Goal: Task Accomplishment & Management: Manage account settings

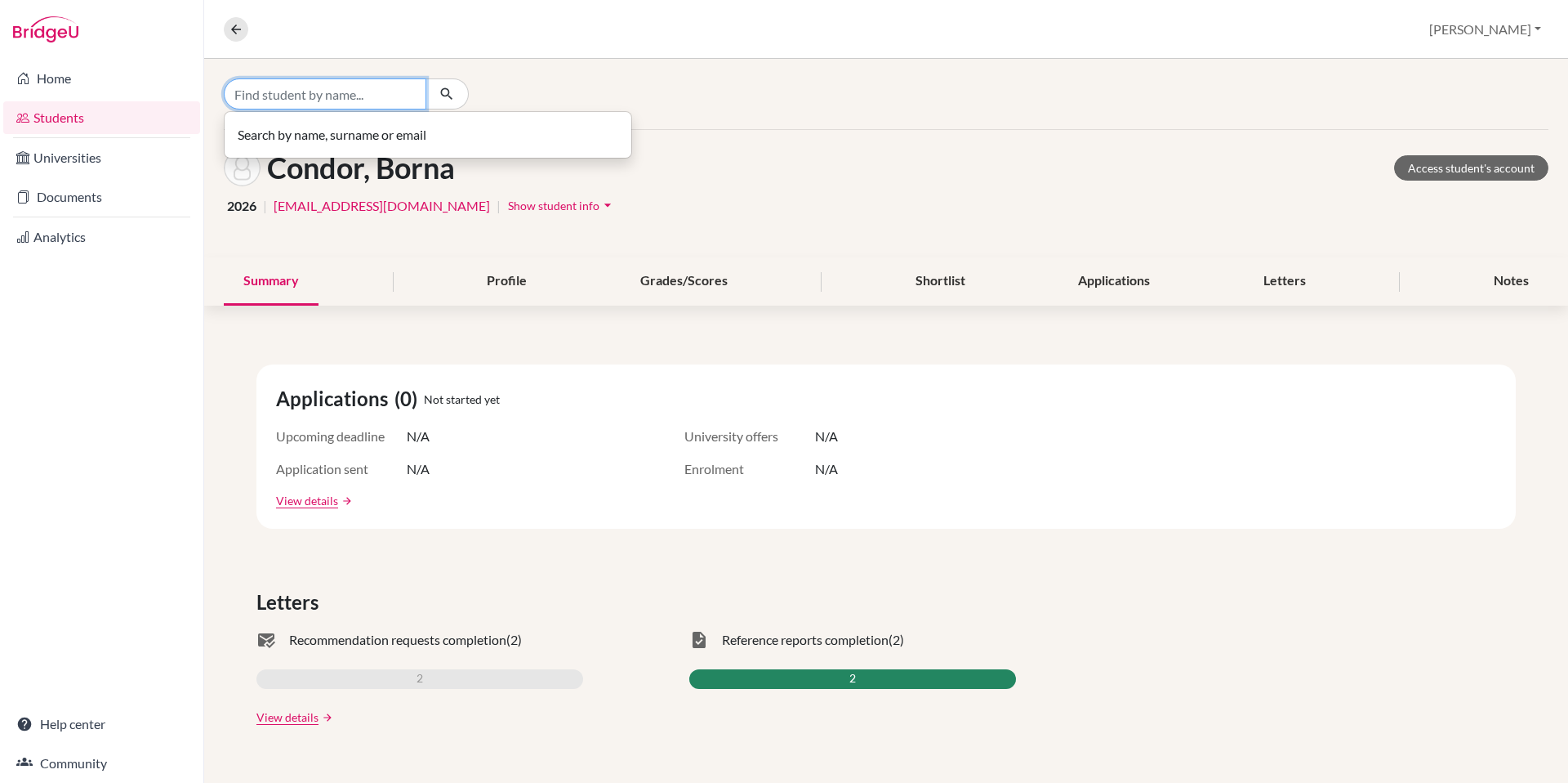
click at [329, 93] on input "Find student by name..." at bounding box center [325, 94] width 202 height 31
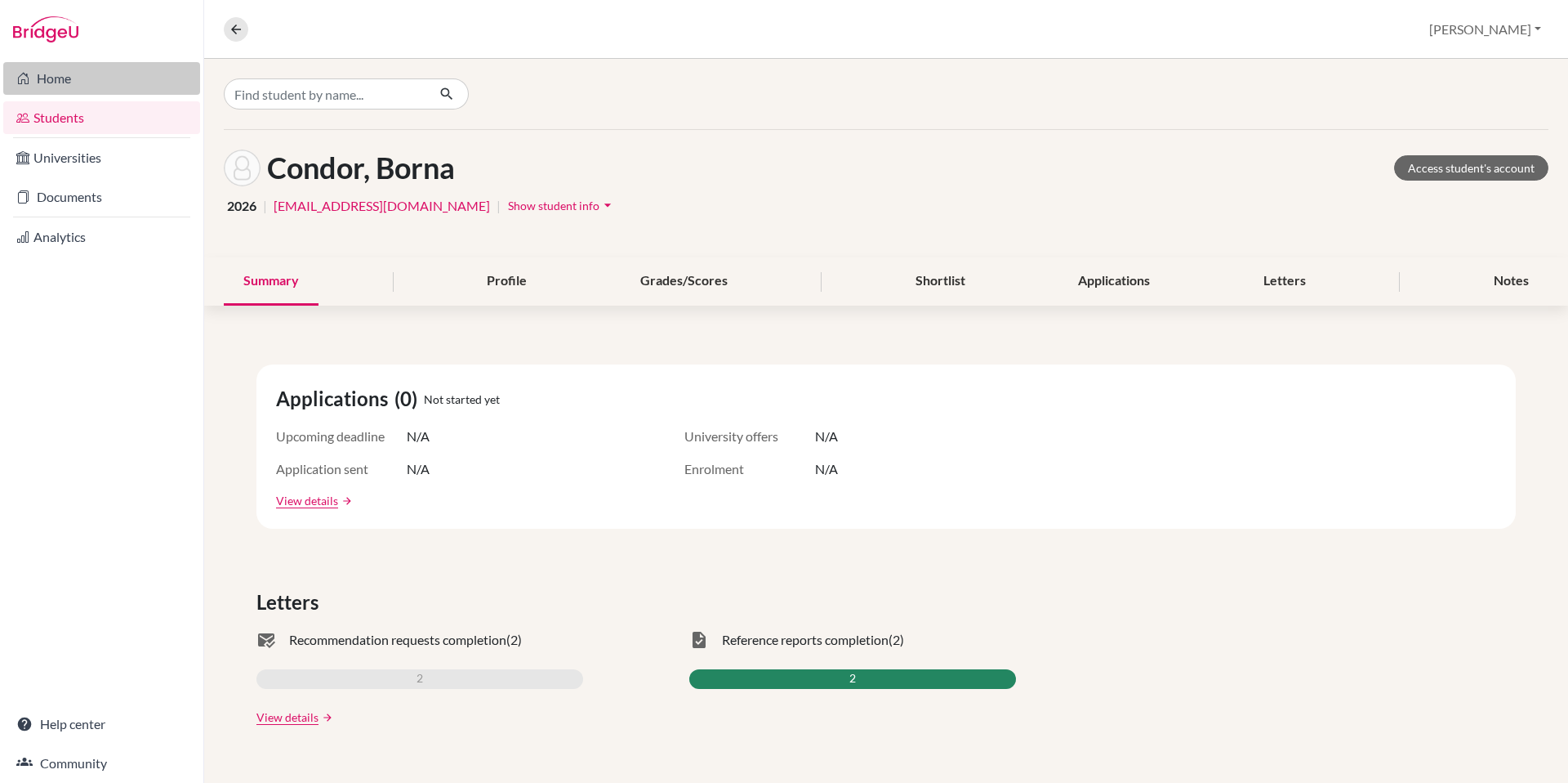
click at [60, 82] on link "Home" at bounding box center [101, 78] width 197 height 33
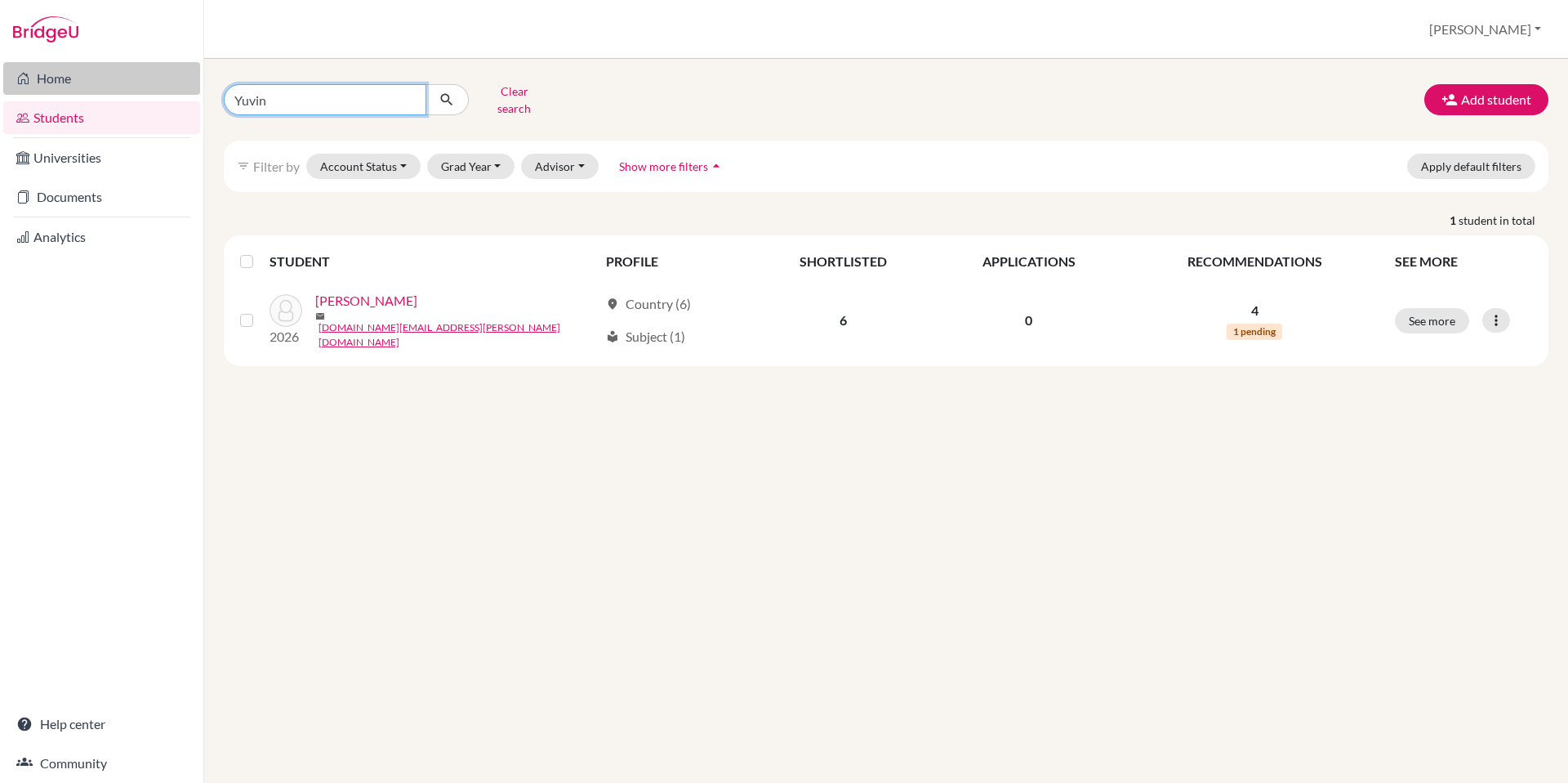
drag, startPoint x: 288, startPoint y: 95, endPoint x: 185, endPoint y: 69, distance: 106.2
click at [185, 69] on div "Home Students Universities Documents Analytics Help center Community Students o…" at bounding box center [784, 392] width 1568 height 783
type input "Fake"
click button "submit" at bounding box center [447, 100] width 44 height 31
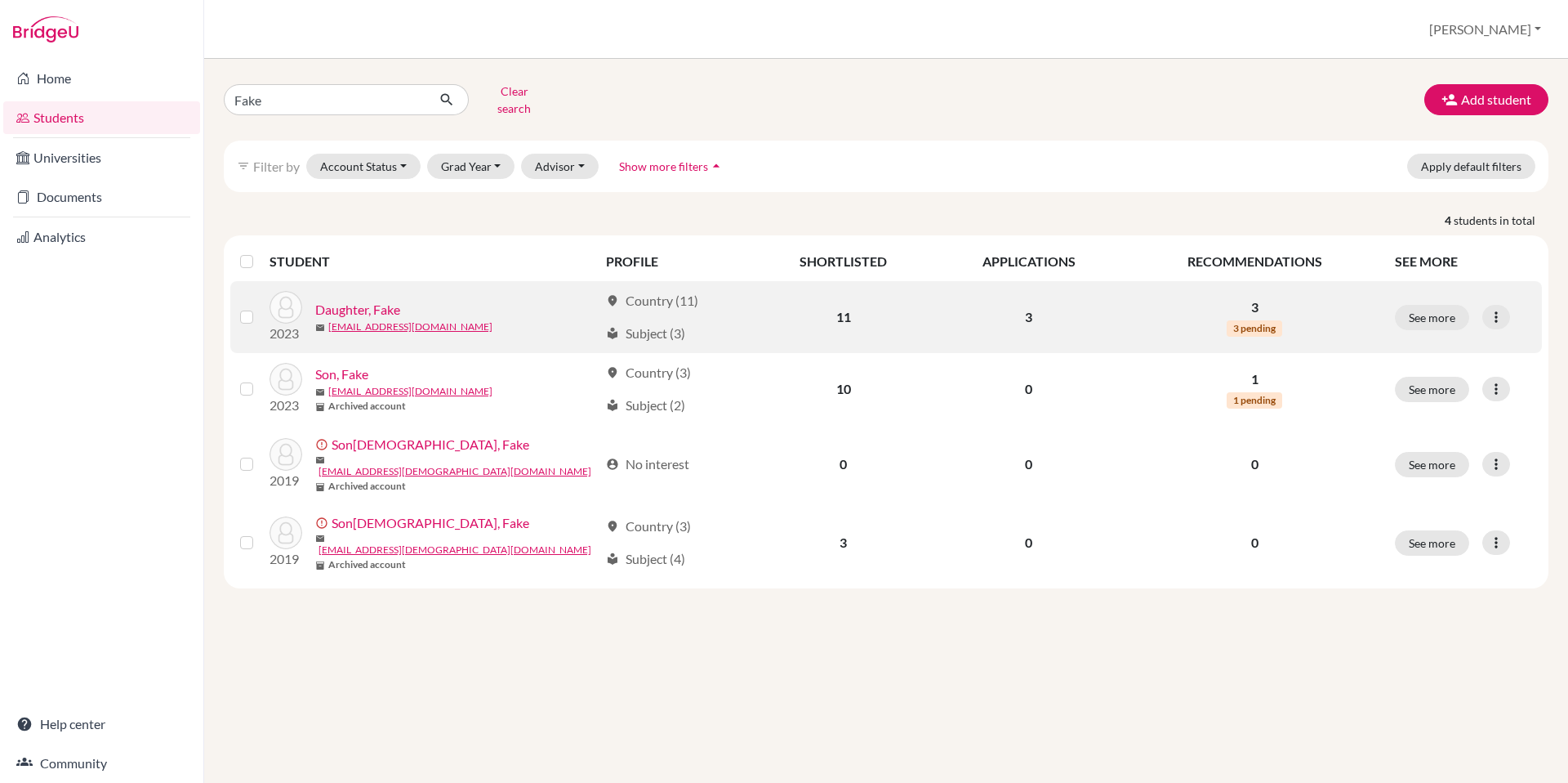
click at [361, 301] on link "Daughter, Fake" at bounding box center [357, 310] width 85 height 20
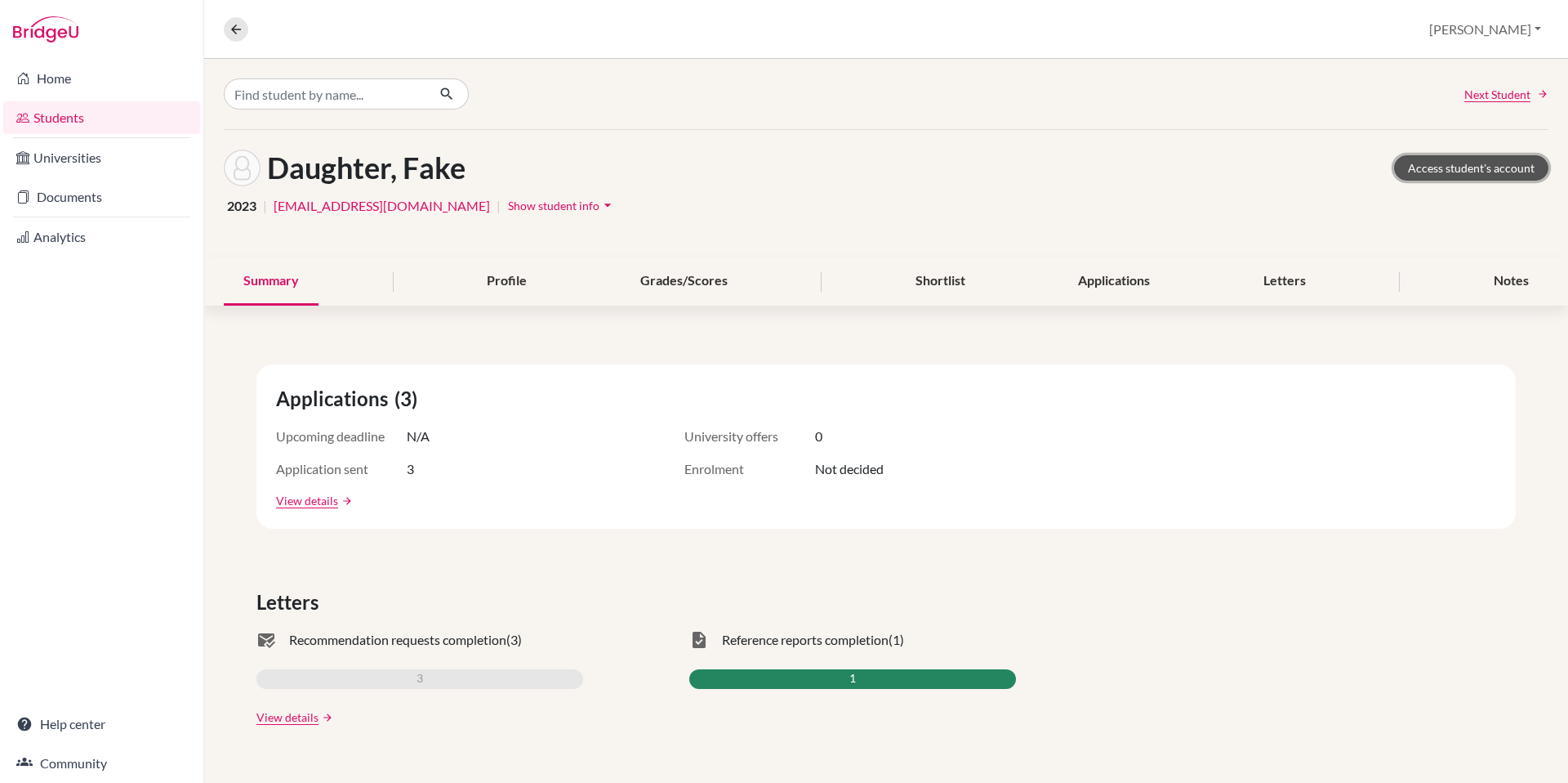
click at [1478, 168] on link "Access student's account" at bounding box center [1472, 168] width 155 height 25
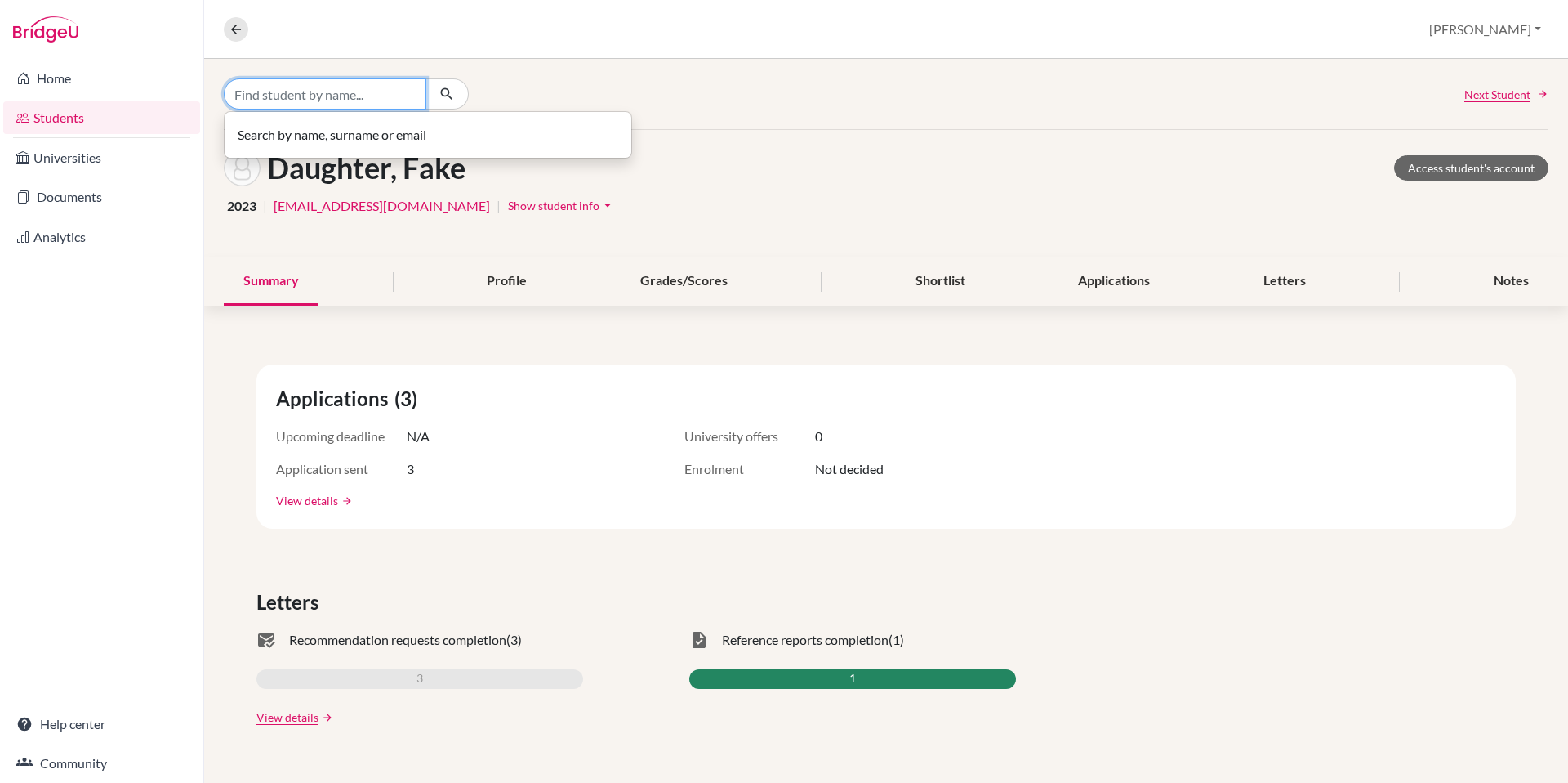
click at [298, 96] on input "Find student by name..." at bounding box center [325, 94] width 202 height 31
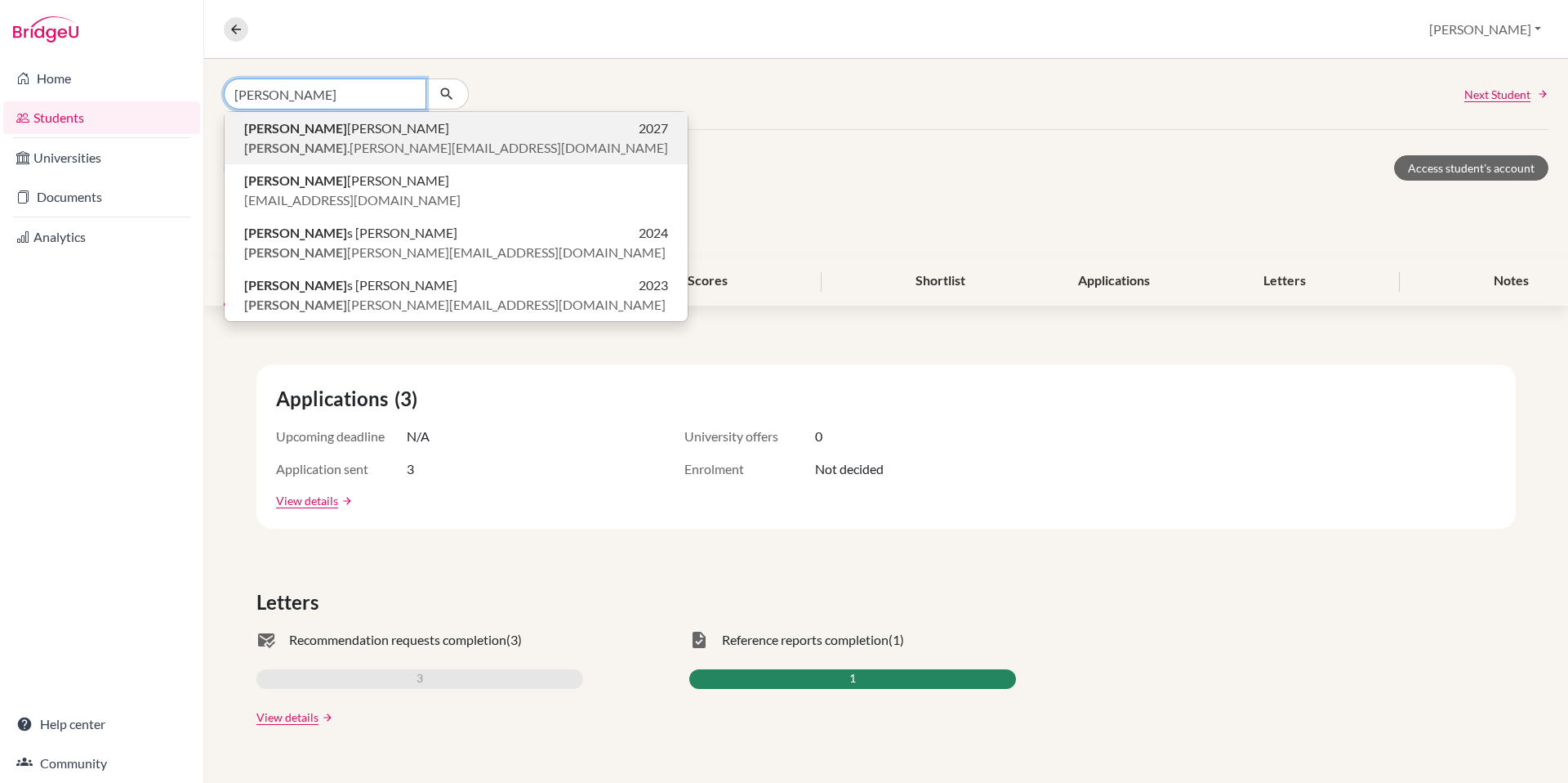
type input "Luca"
click at [323, 139] on span "luca .burrell@student.hkacademy.edu.hk" at bounding box center [456, 148] width 424 height 20
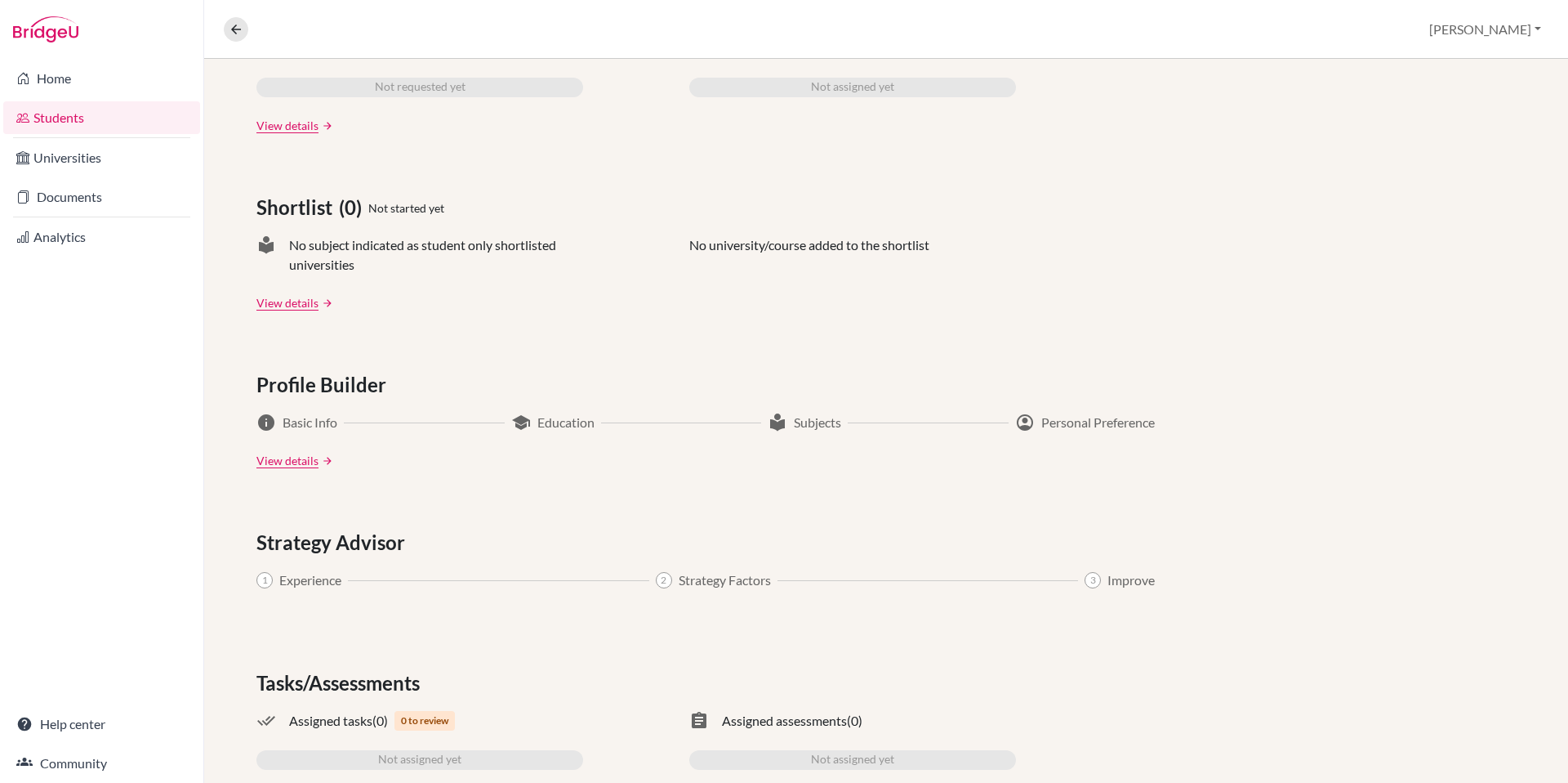
scroll to position [655, 0]
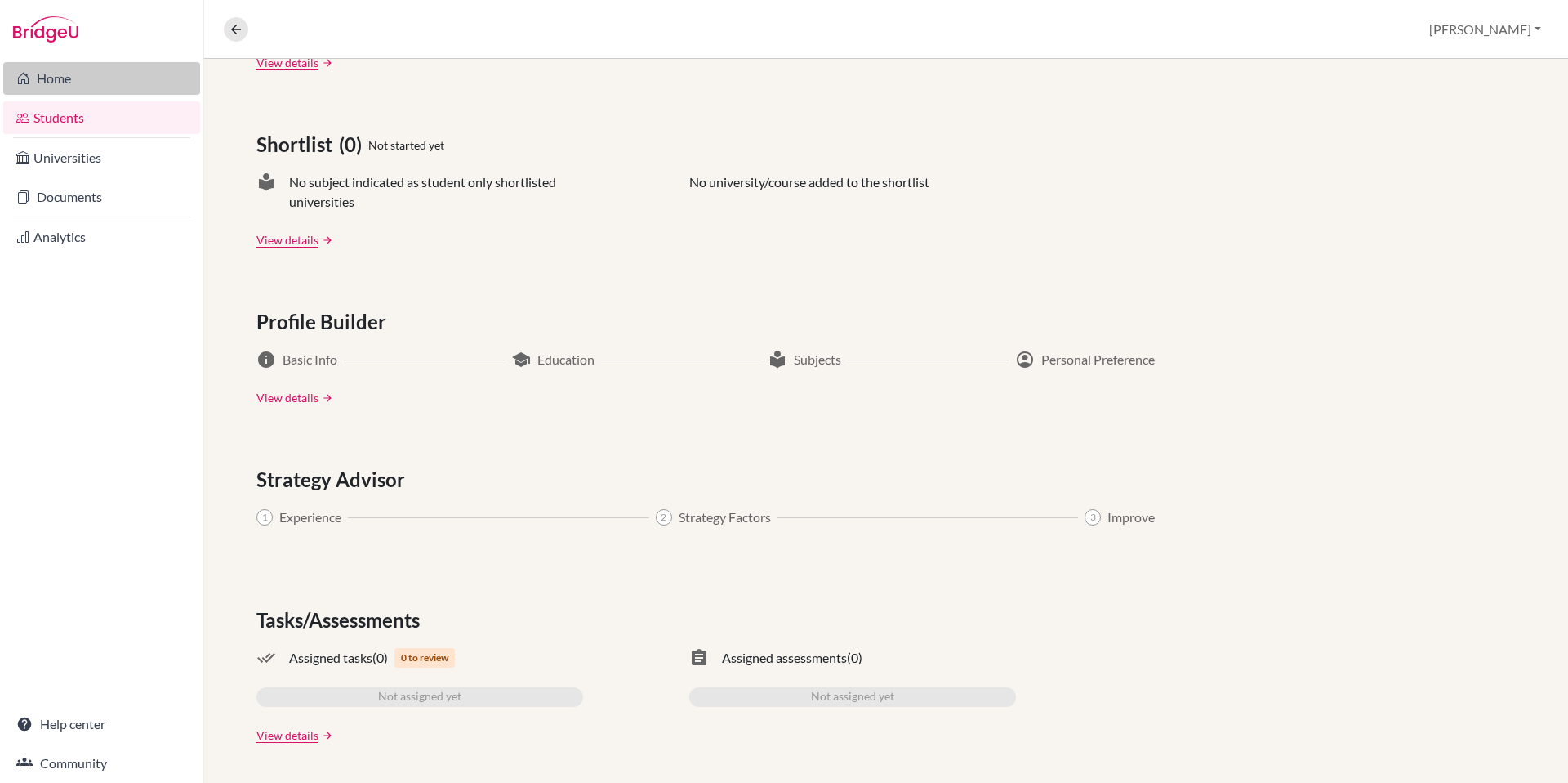
click at [50, 85] on link "Home" at bounding box center [101, 78] width 197 height 33
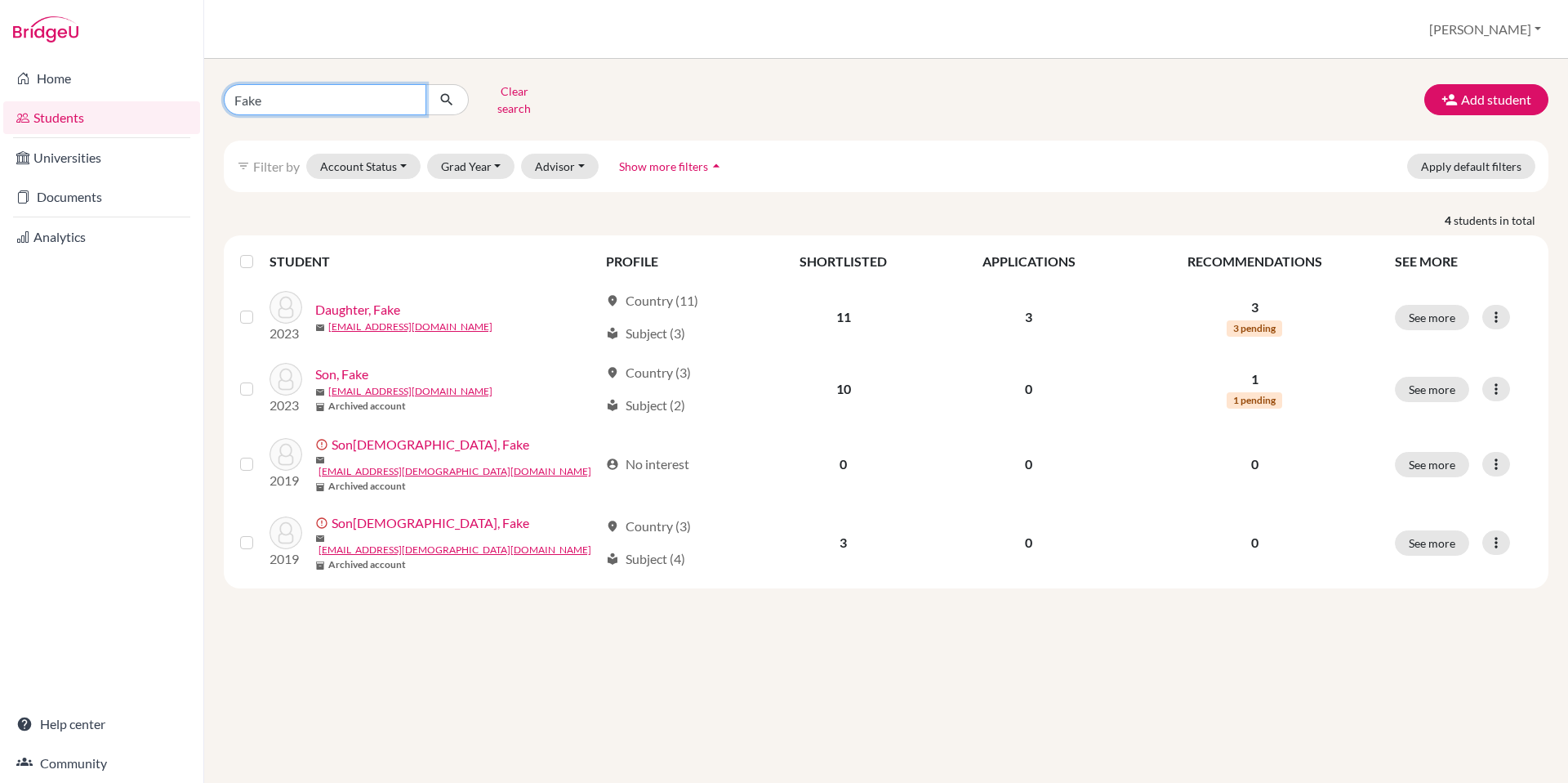
click at [319, 95] on input "Fake" at bounding box center [325, 100] width 202 height 31
drag, startPoint x: 319, startPoint y: 95, endPoint x: 220, endPoint y: 76, distance: 100.8
click at [221, 76] on div "Fake Clear search Add student filter_list Filter by Account Status Active accou…" at bounding box center [886, 421] width 1364 height 724
type input "Luca"
click button "submit" at bounding box center [447, 100] width 44 height 31
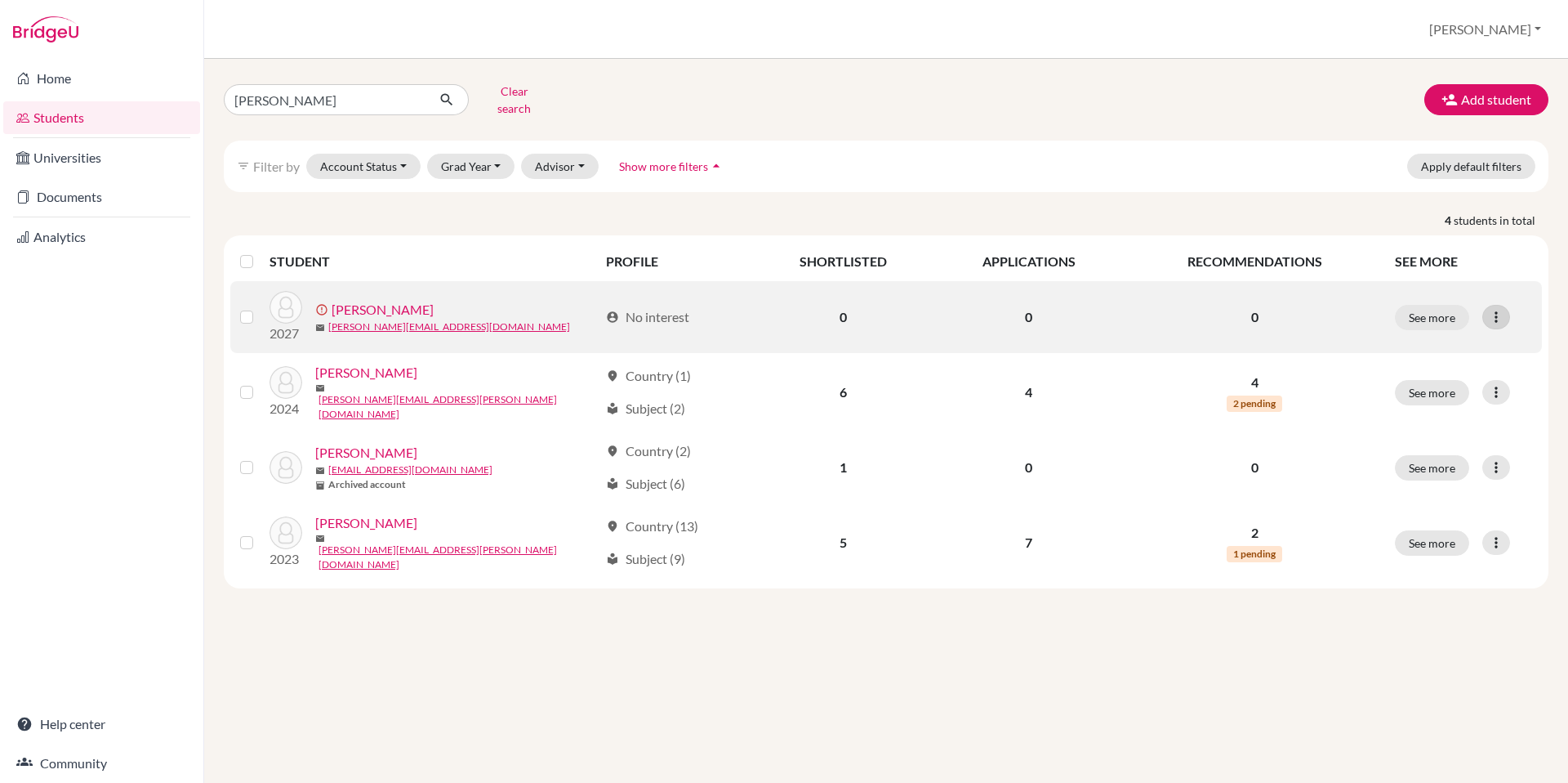
click at [1496, 308] on icon at bounding box center [1496, 317] width 16 height 16
click at [1445, 392] on button "Resend invite email" at bounding box center [1435, 404] width 148 height 26
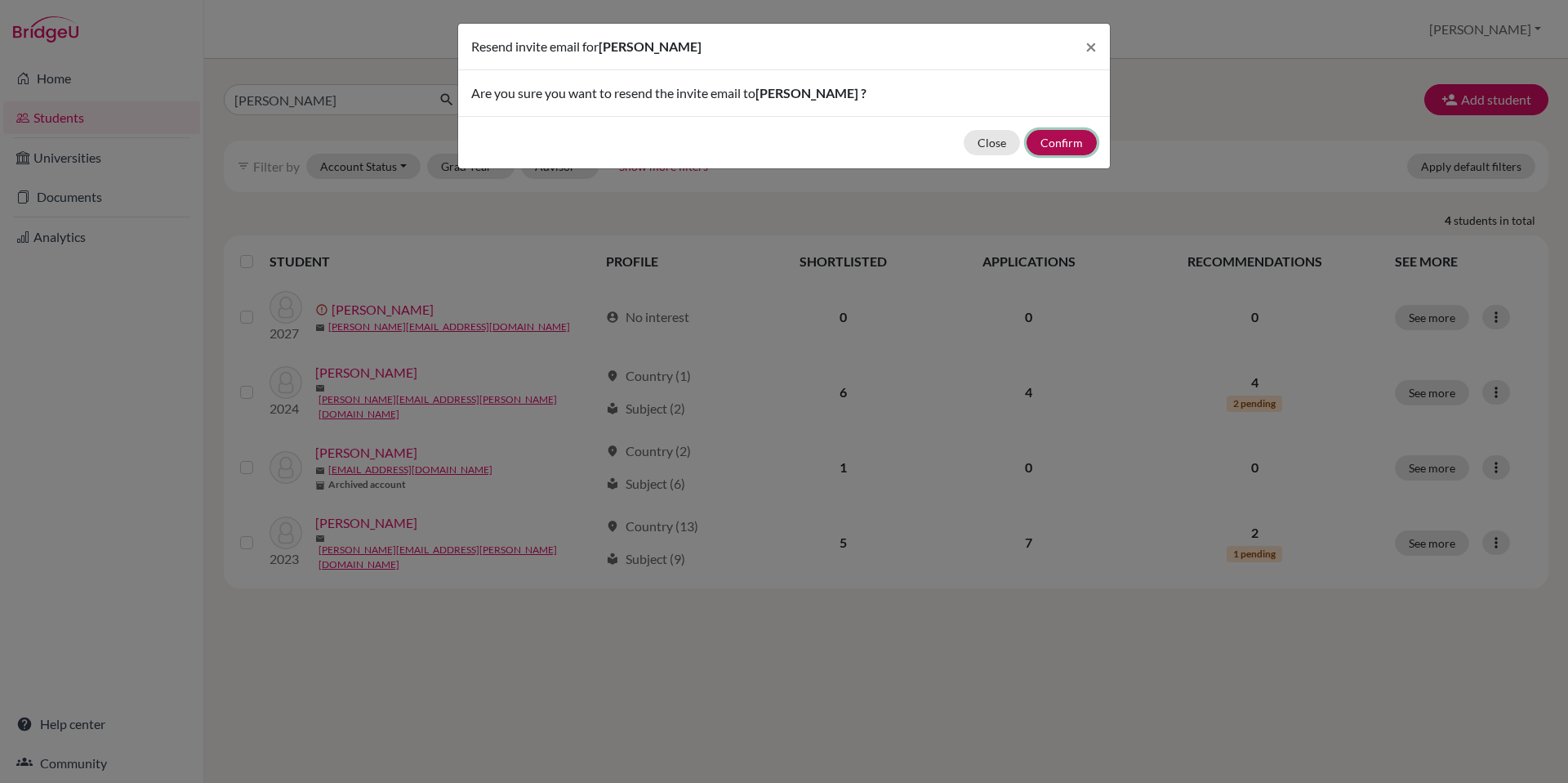
click at [1070, 146] on button "Confirm" at bounding box center [1062, 142] width 70 height 25
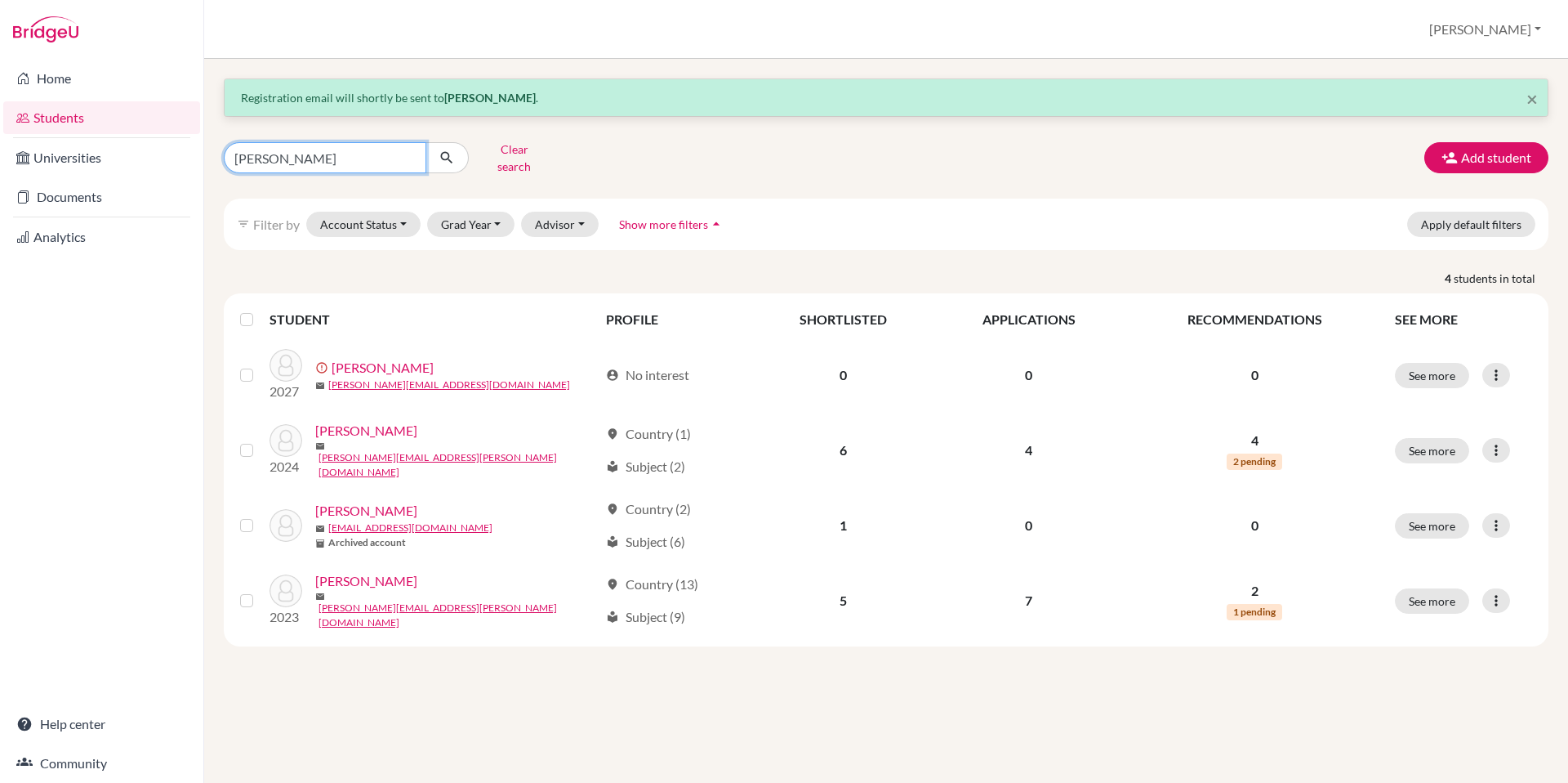
drag, startPoint x: 308, startPoint y: 151, endPoint x: 165, endPoint y: 130, distance: 144.5
click at [165, 130] on div "Home Students Universities Documents Analytics Help center Community Students o…" at bounding box center [784, 392] width 1568 height 783
type input "[PERSON_NAME]"
click button "submit" at bounding box center [447, 158] width 44 height 31
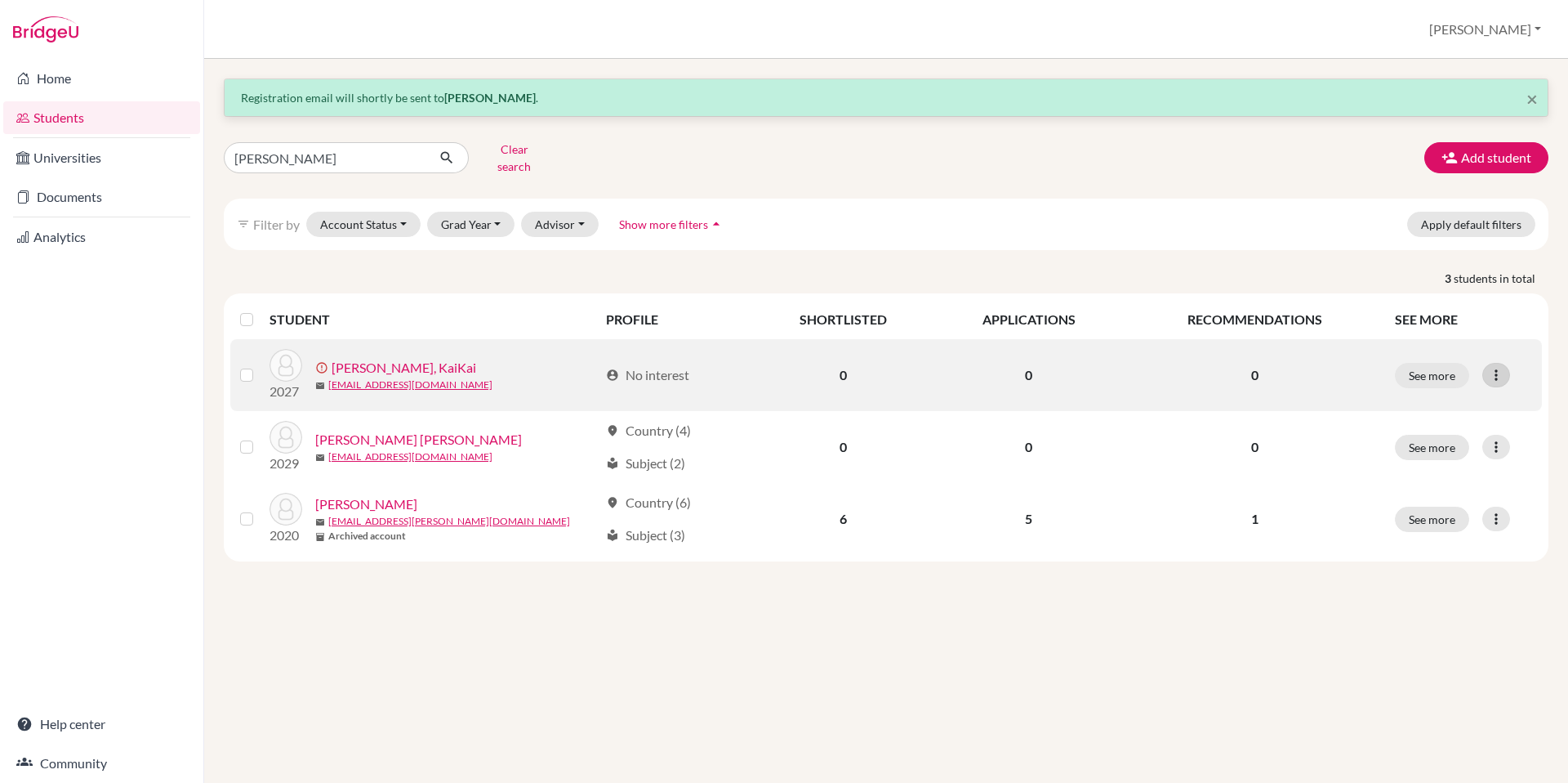
click at [1506, 364] on div at bounding box center [1496, 375] width 28 height 25
click at [1422, 448] on button "Resend invite email" at bounding box center [1435, 461] width 148 height 26
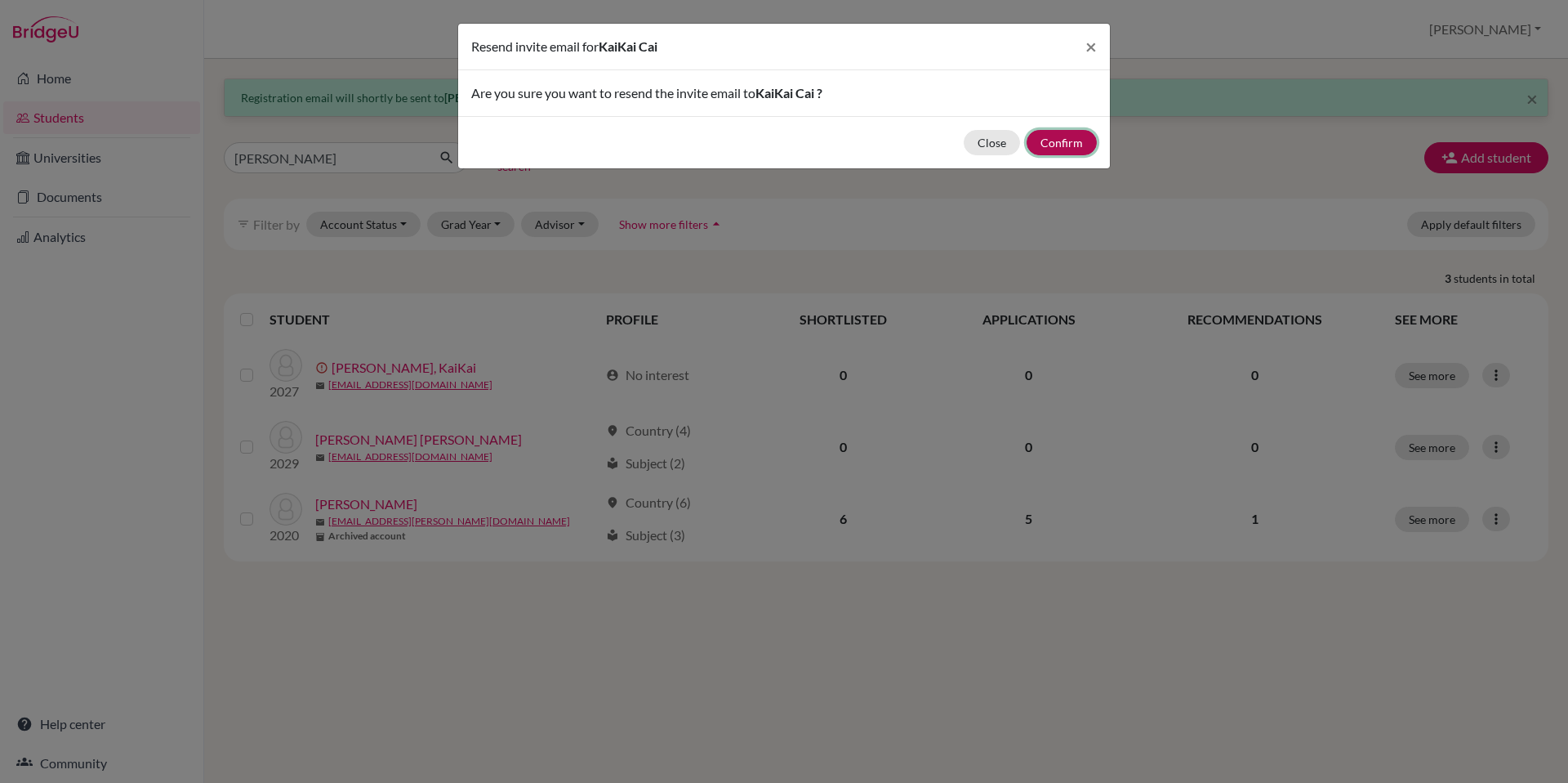
click at [1073, 135] on button "Confirm" at bounding box center [1062, 142] width 70 height 25
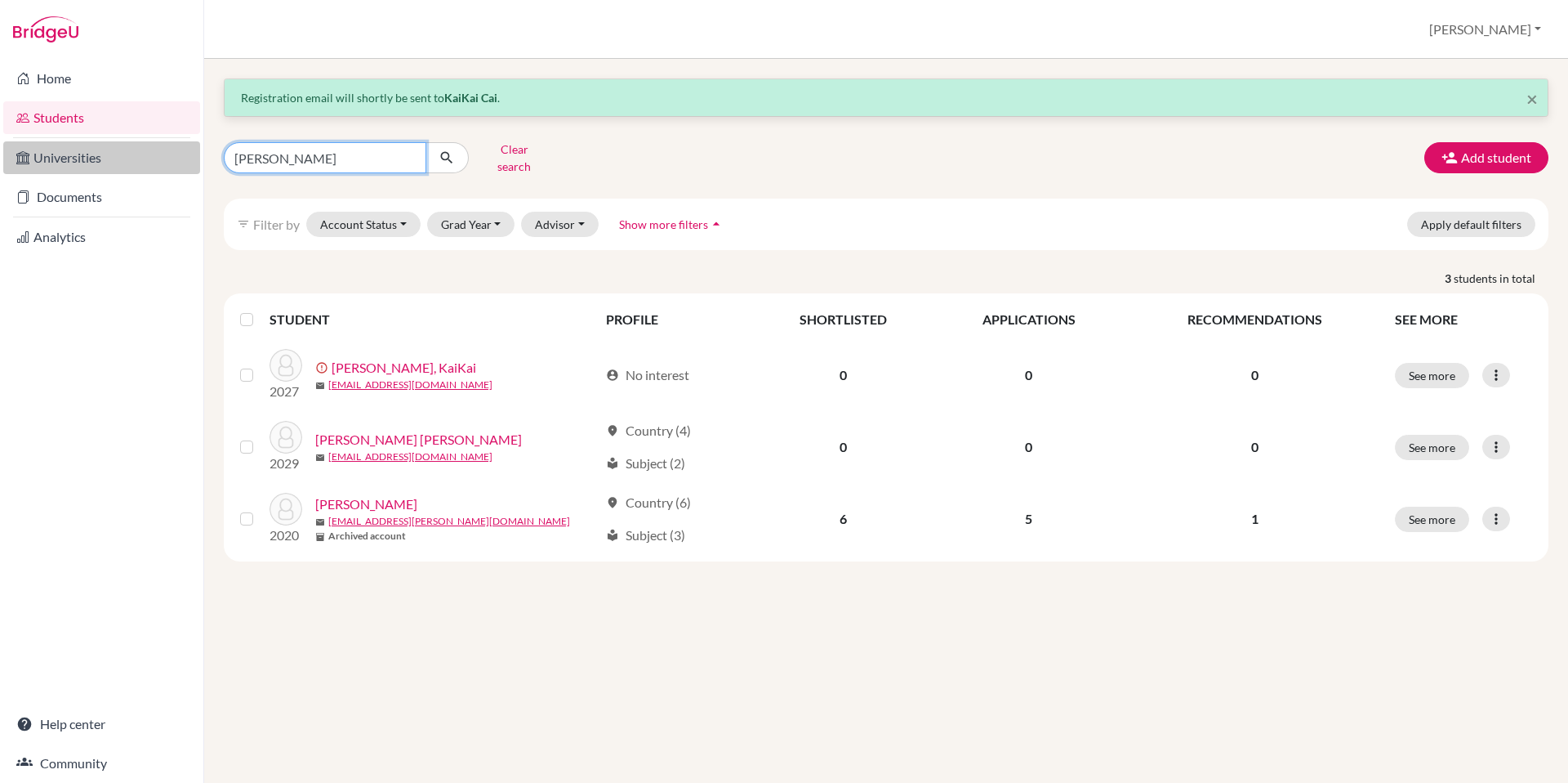
drag, startPoint x: 292, startPoint y: 154, endPoint x: 169, endPoint y: 141, distance: 123.7
click at [170, 141] on div "Home Students Universities Documents Analytics Help center Community Students o…" at bounding box center [784, 392] width 1568 height 783
type input "[PERSON_NAME]"
click button "submit" at bounding box center [447, 158] width 44 height 31
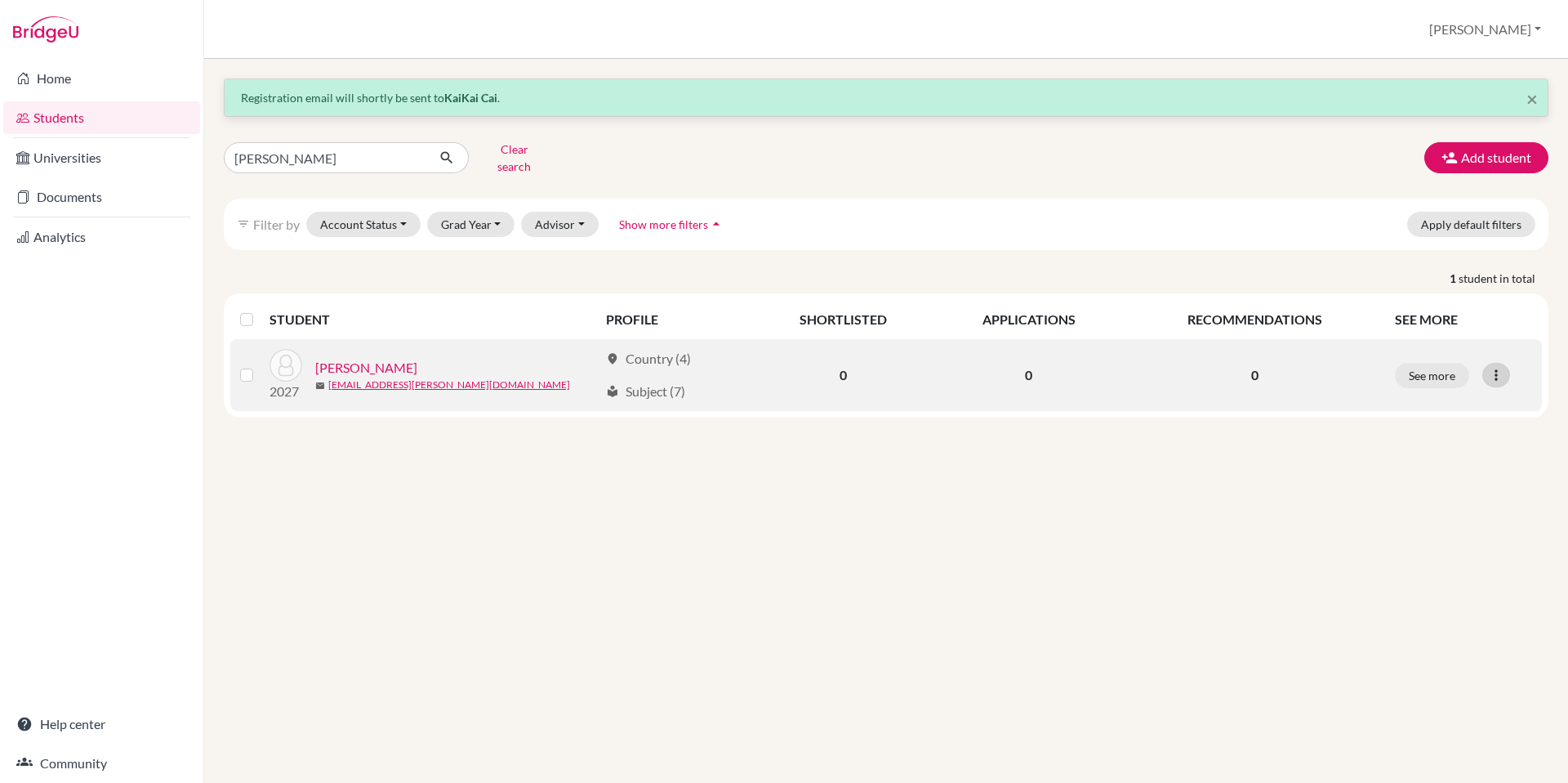
click at [1499, 367] on icon at bounding box center [1496, 375] width 16 height 16
click at [1432, 454] on button "Reset Password" at bounding box center [1425, 461] width 129 height 26
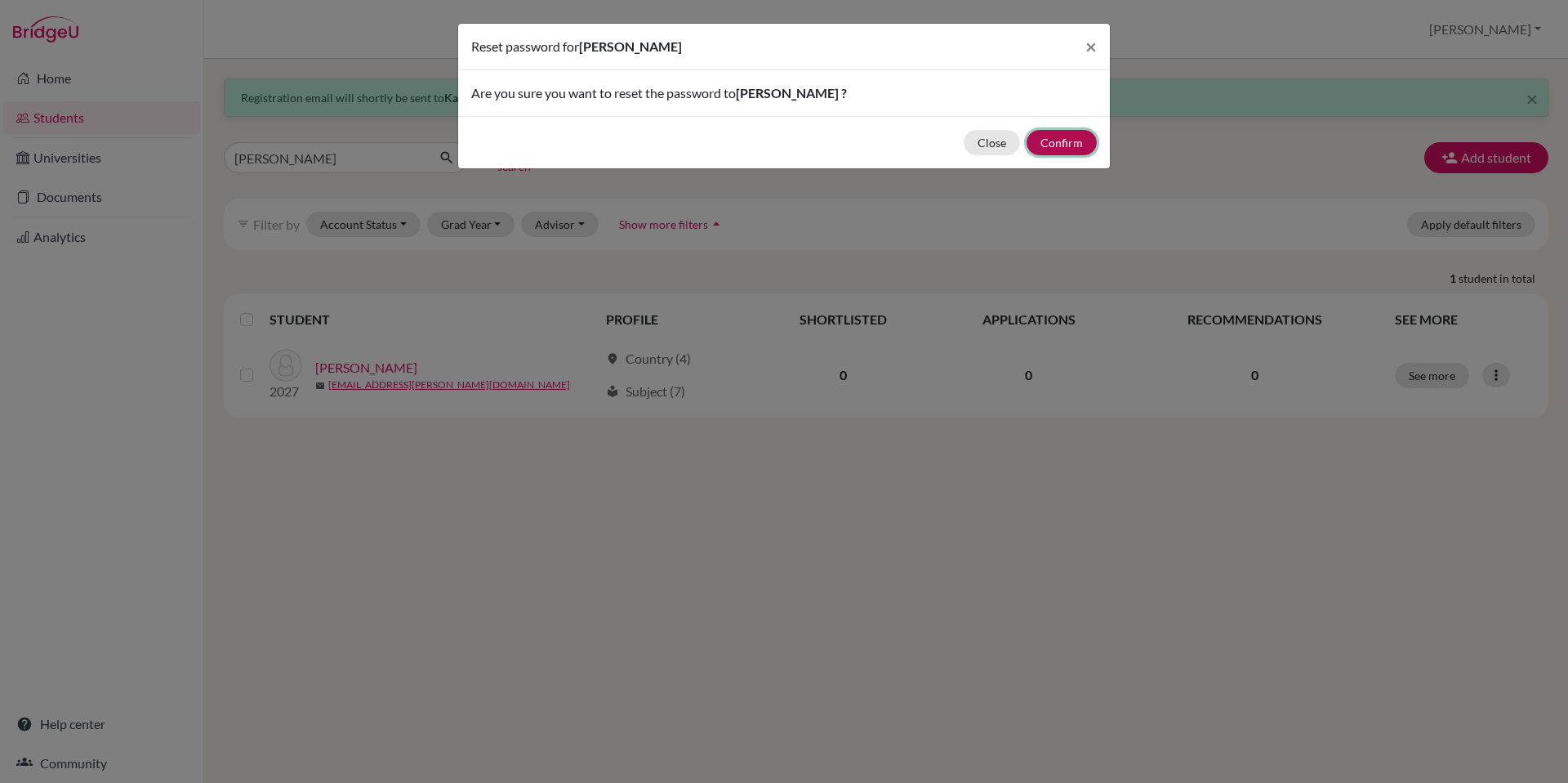
click at [1069, 153] on button "Confirm" at bounding box center [1062, 142] width 70 height 25
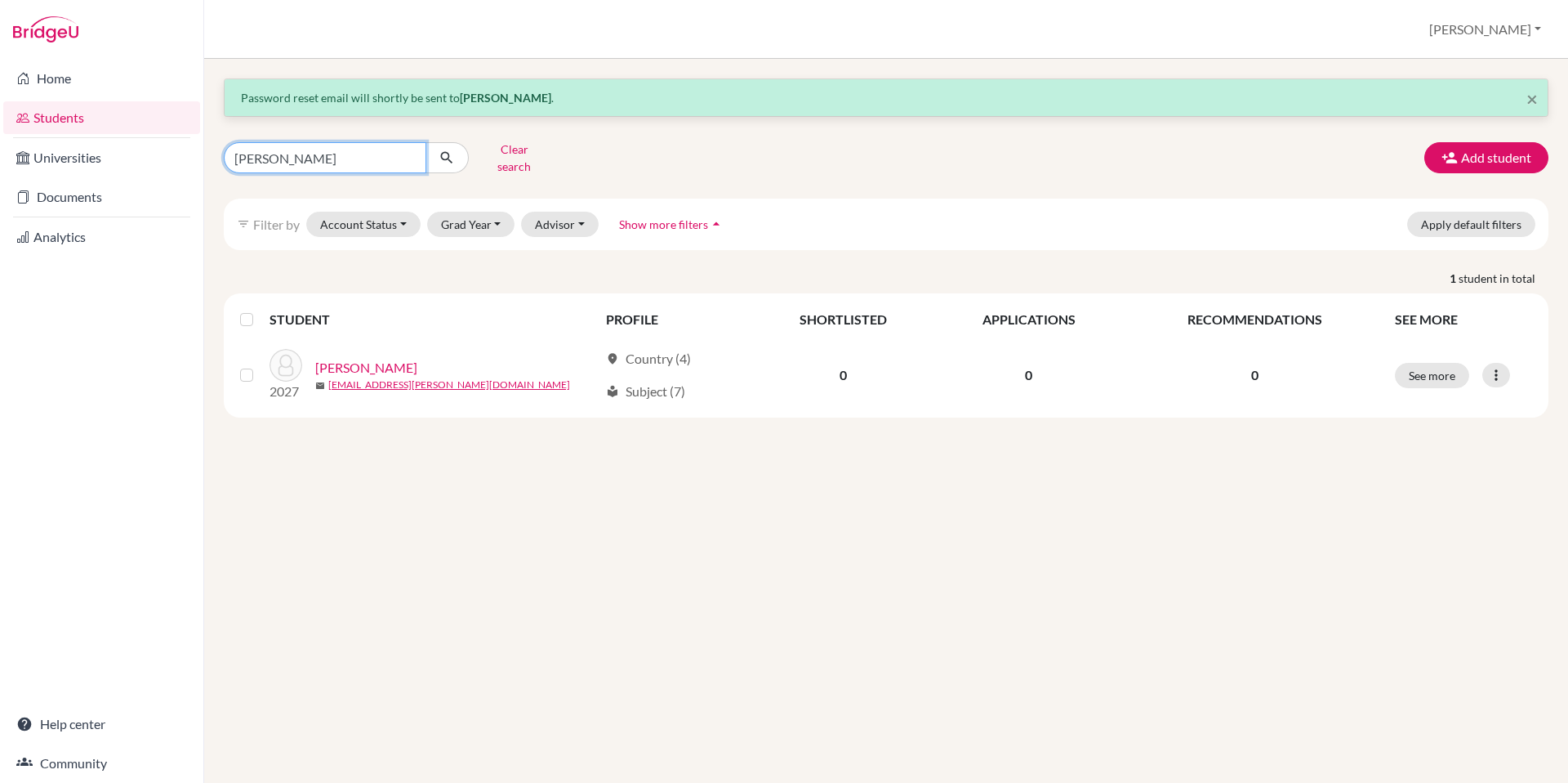
drag, startPoint x: 278, startPoint y: 158, endPoint x: 169, endPoint y: 132, distance: 112.1
click at [169, 132] on div "Home Students Universities Documents Analytics Help center Community Students o…" at bounding box center [784, 392] width 1568 height 783
type input "Lea"
click button "submit" at bounding box center [447, 158] width 44 height 31
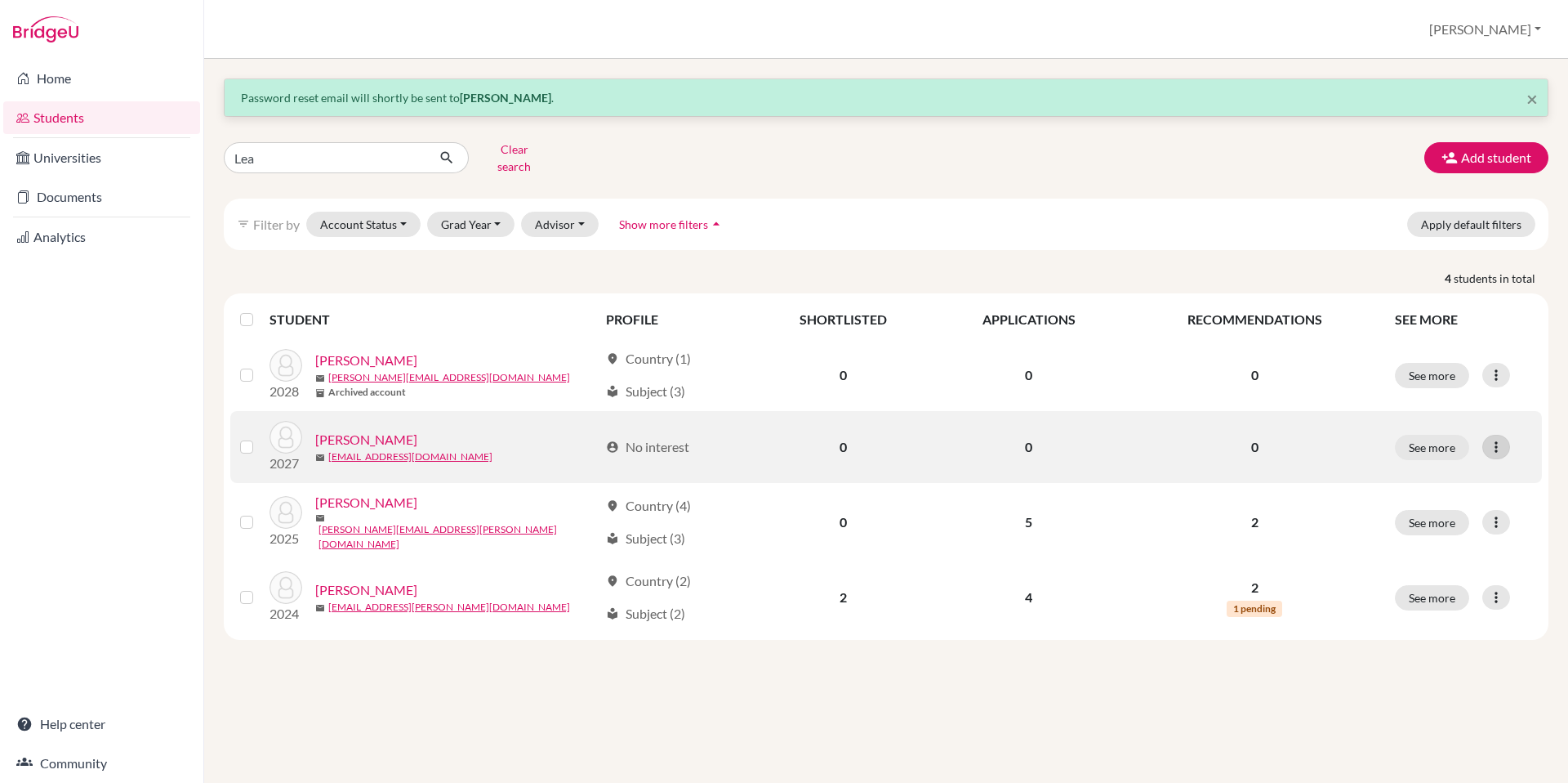
click at [1501, 438] on icon at bounding box center [1496, 447] width 16 height 16
click at [1459, 530] on button "Reset Password" at bounding box center [1425, 534] width 129 height 26
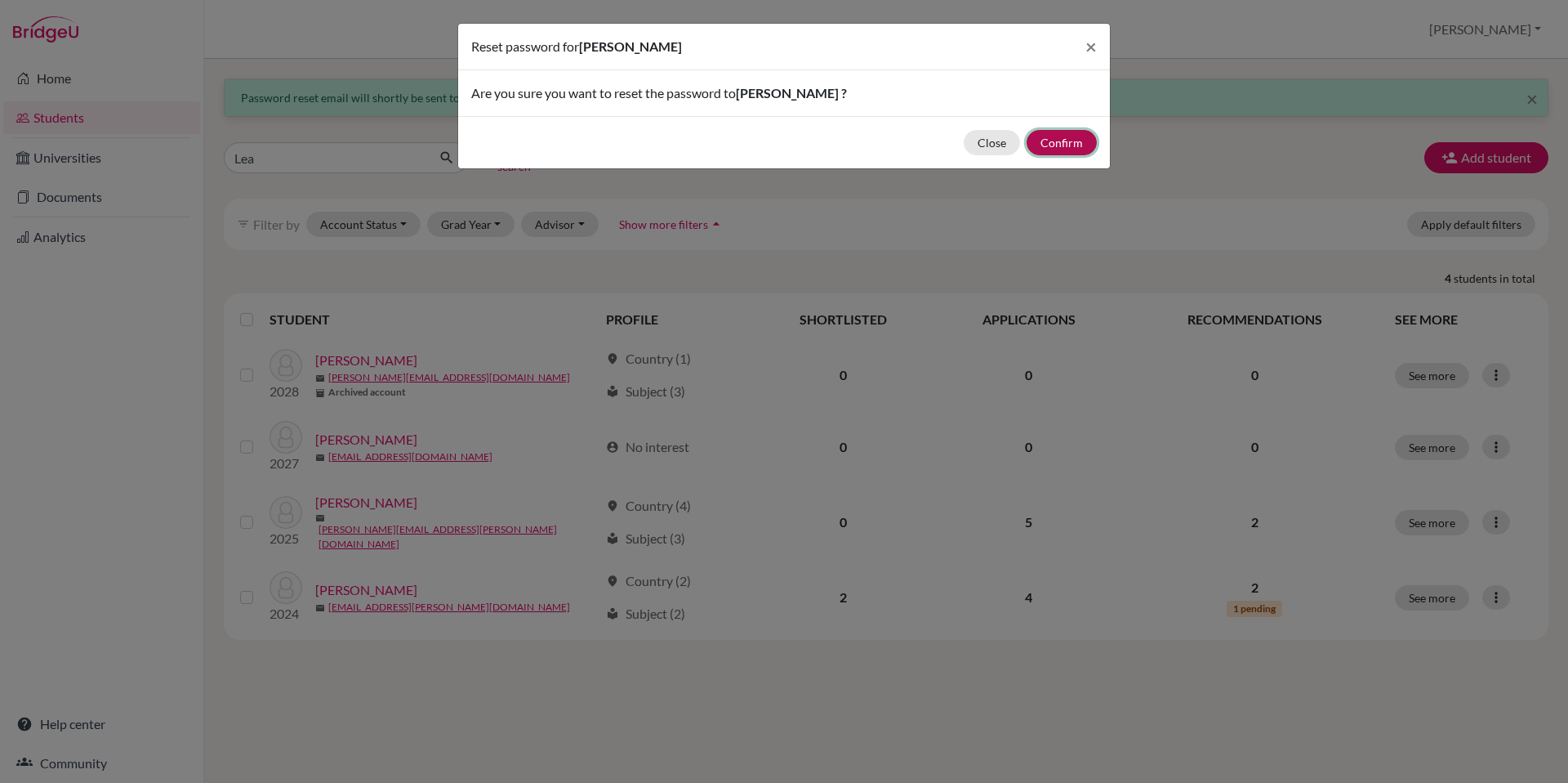
click at [1080, 142] on button "Confirm" at bounding box center [1062, 142] width 70 height 25
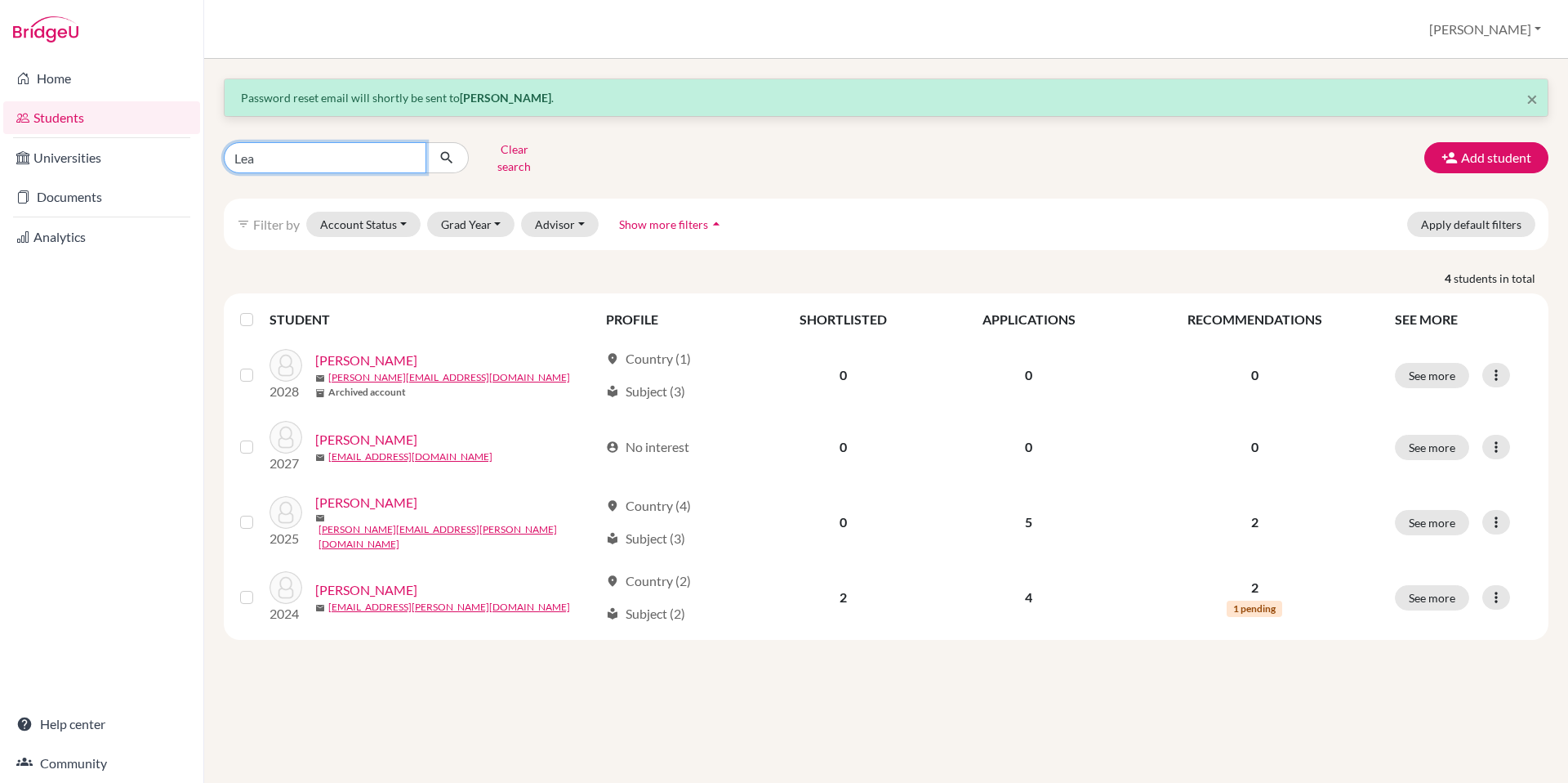
drag, startPoint x: 313, startPoint y: 162, endPoint x: 216, endPoint y: 153, distance: 97.4
click at [216, 153] on div "Lea Clear search" at bounding box center [436, 158] width 450 height 43
type input "K"
type input "Fake"
click button "submit" at bounding box center [447, 158] width 44 height 31
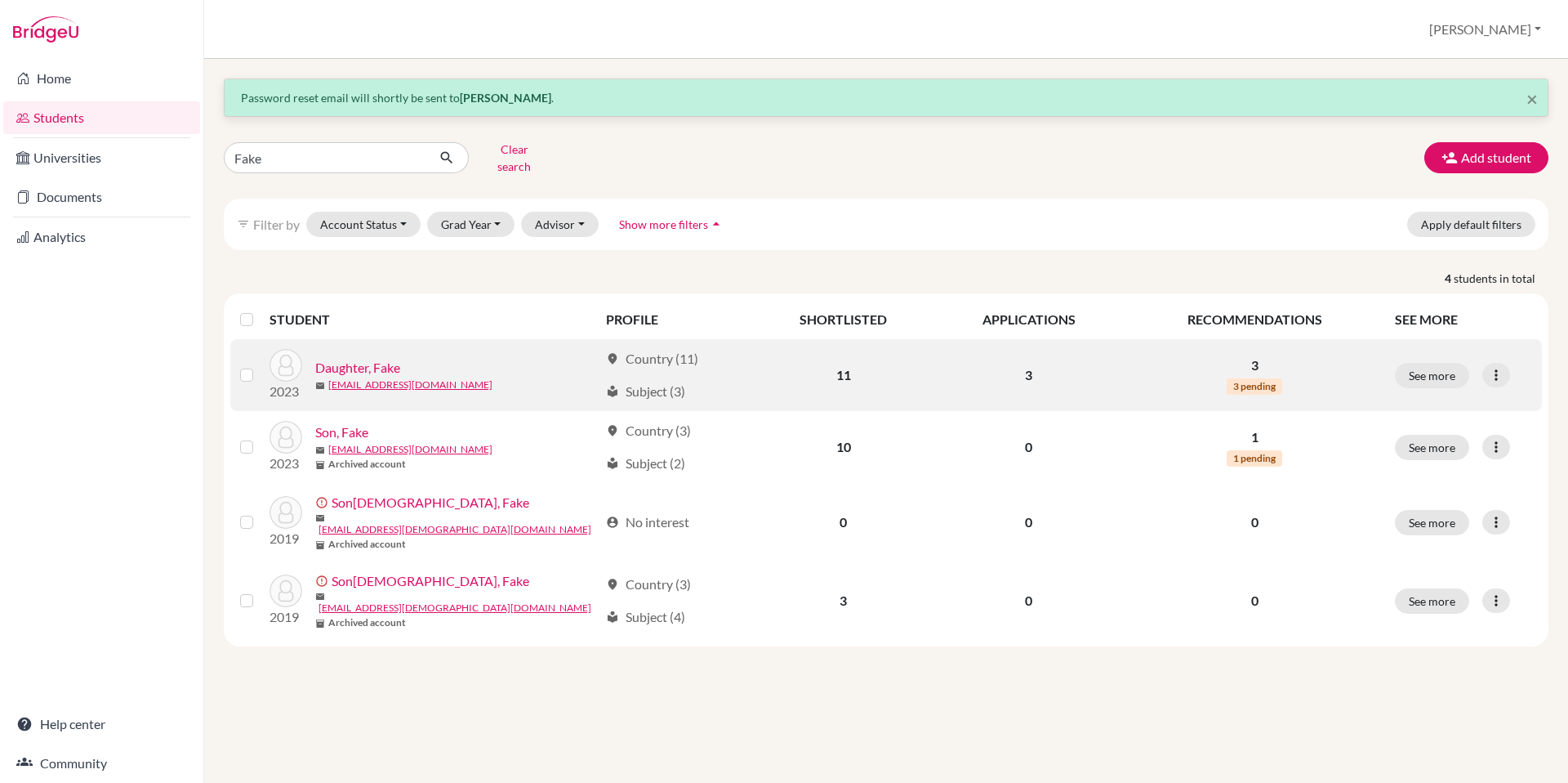
click at [345, 360] on link "Daughter, Fake" at bounding box center [357, 368] width 85 height 20
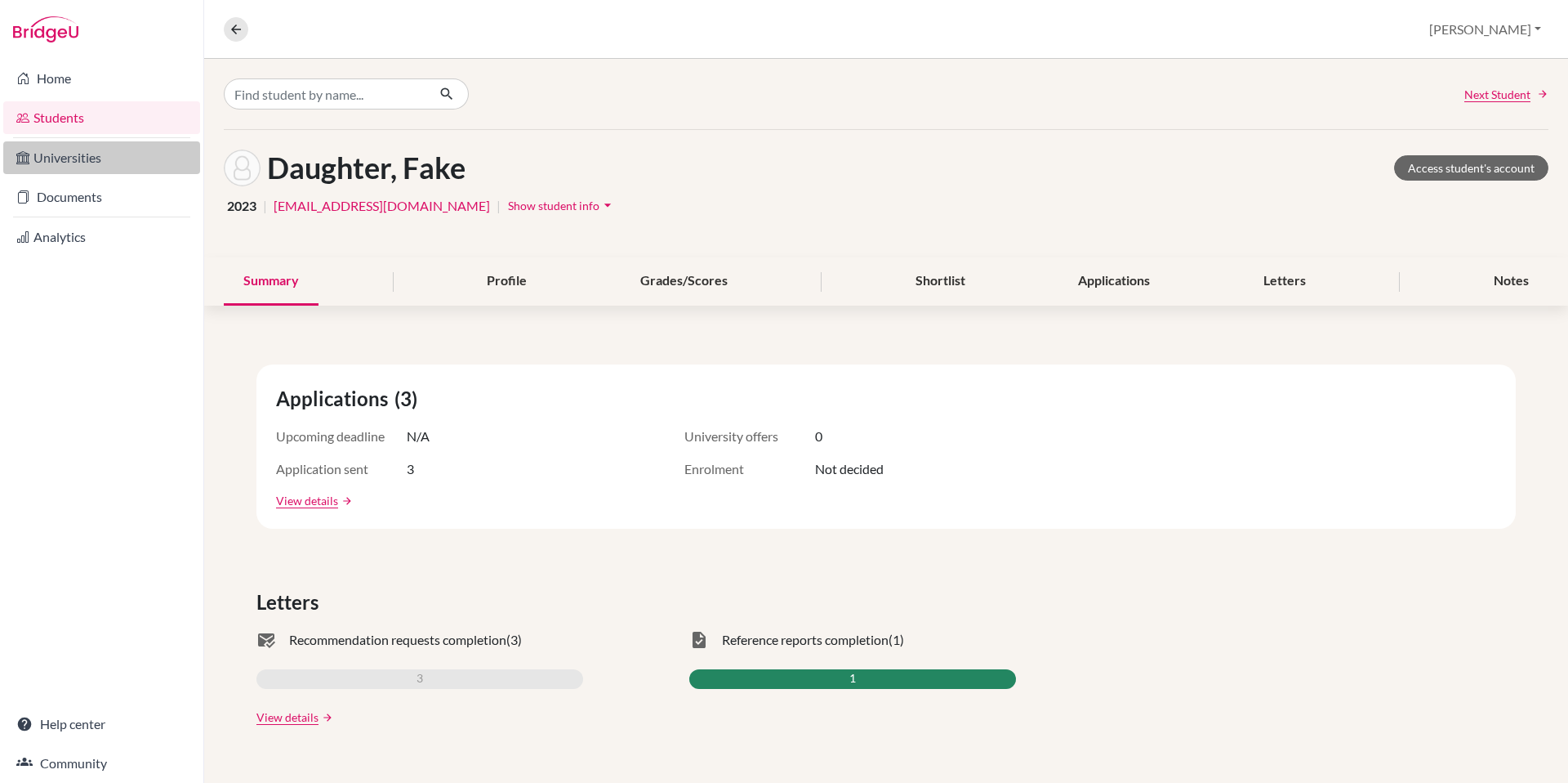
click at [114, 163] on link "Universities" at bounding box center [101, 158] width 197 height 33
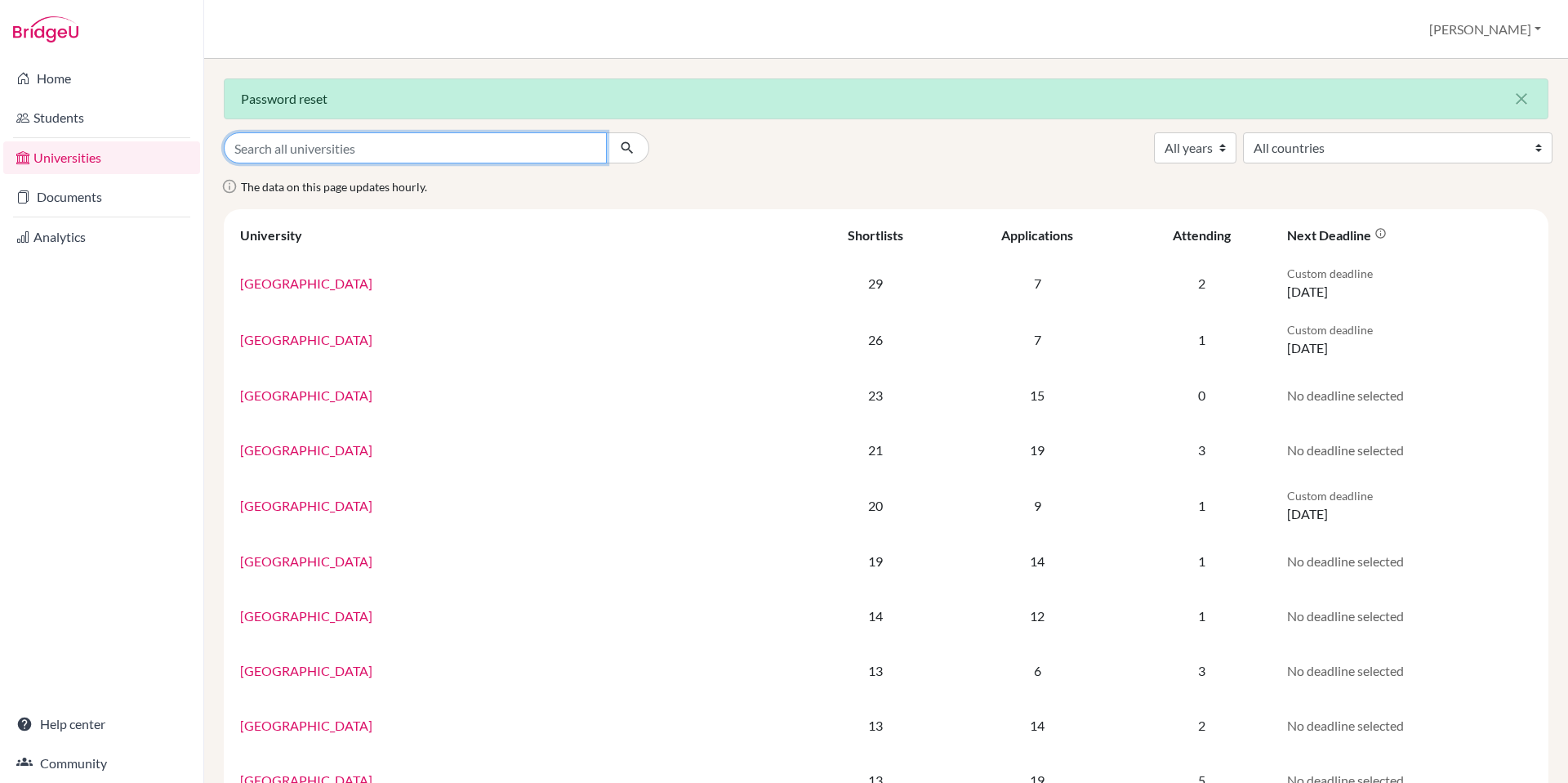
click at [303, 144] on input "Search all universities" at bounding box center [415, 148] width 383 height 31
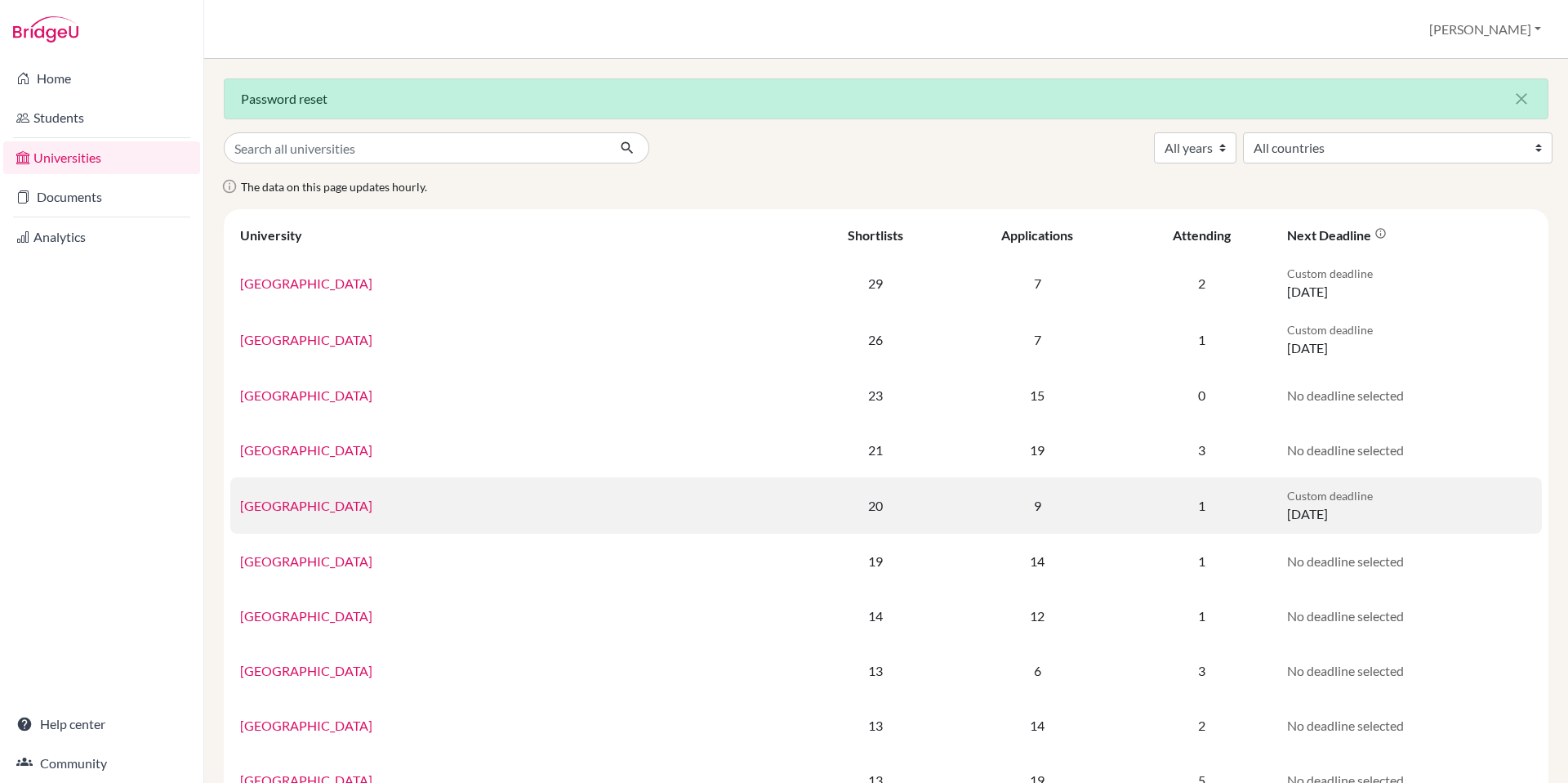
click at [298, 515] on td "University of Sydney" at bounding box center [516, 505] width 572 height 57
click at [297, 509] on link "University of Sydney" at bounding box center [306, 505] width 132 height 16
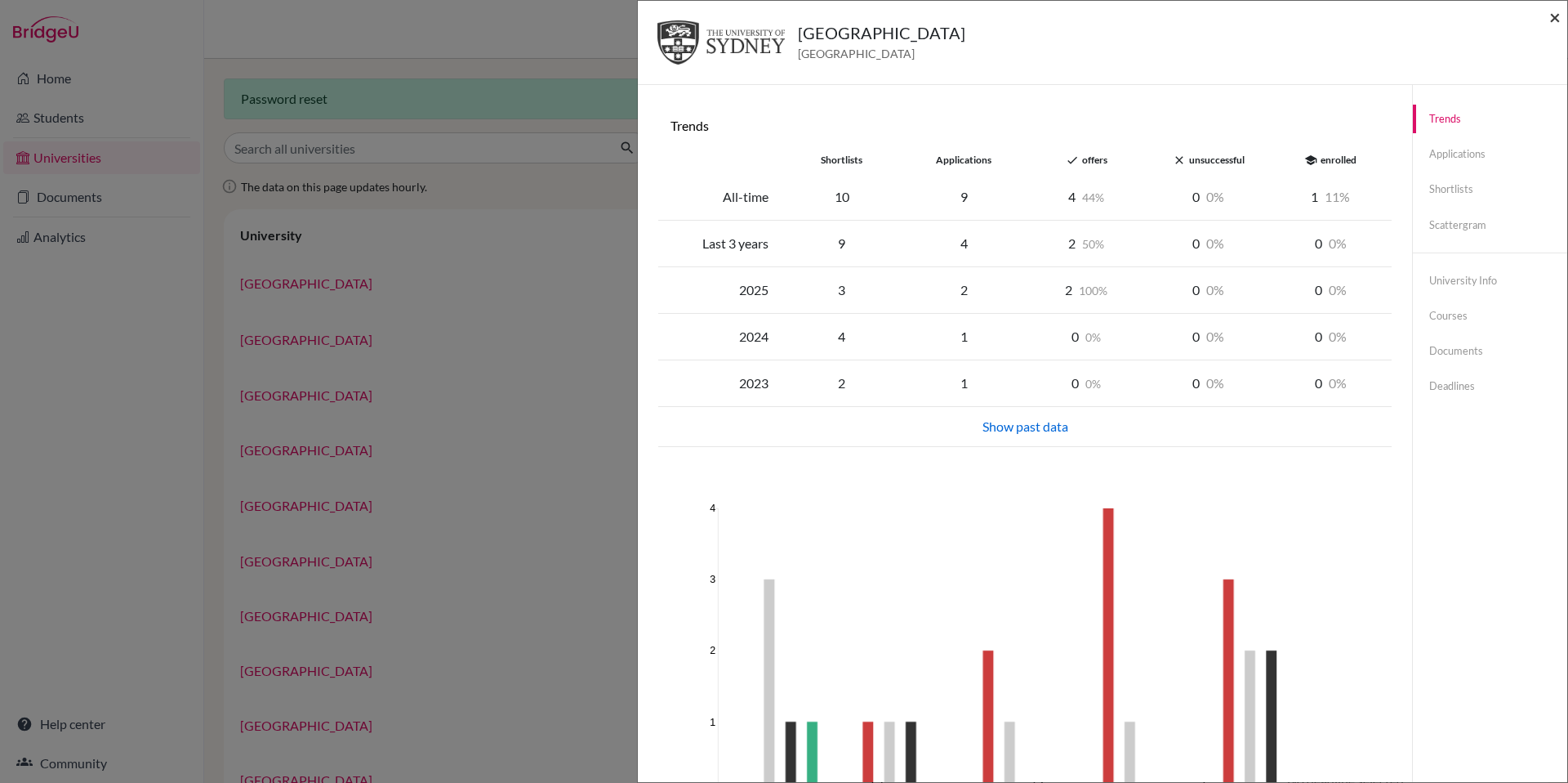
click at [1556, 21] on span "×" at bounding box center [1555, 16] width 12 height 24
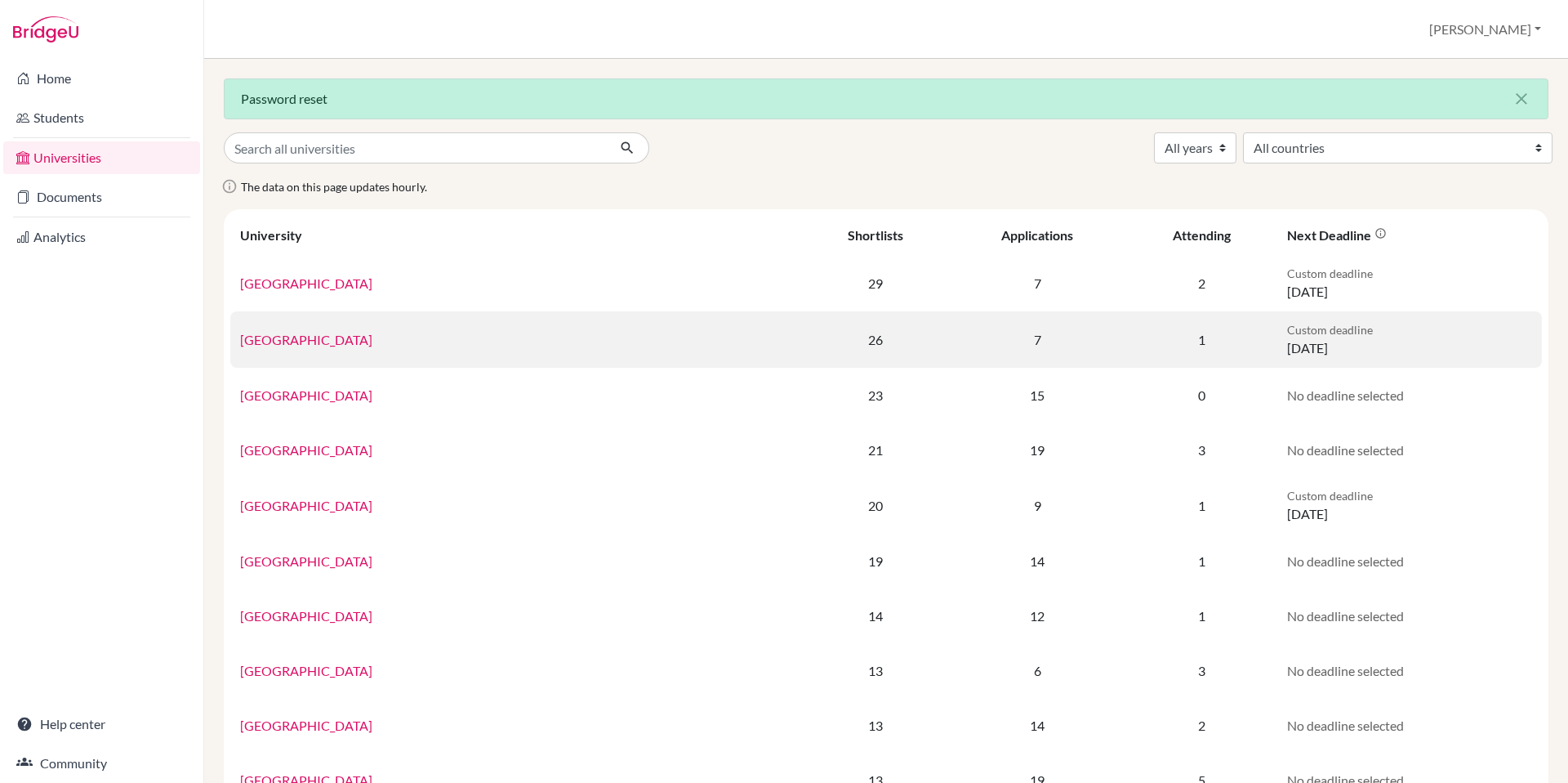
click at [281, 349] on td "Monash University" at bounding box center [516, 339] width 572 height 57
click at [291, 336] on link "Monash University" at bounding box center [306, 339] width 132 height 16
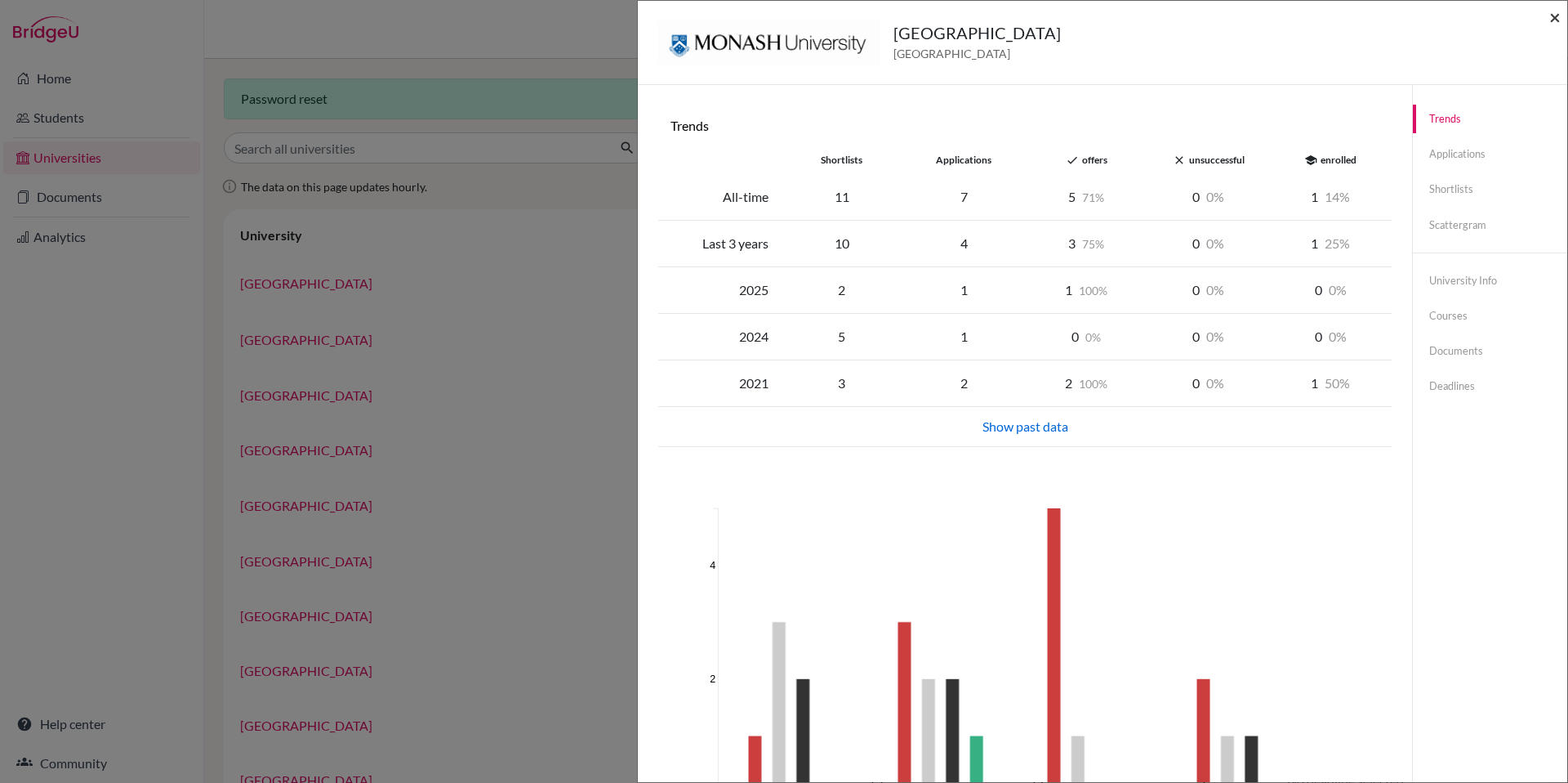
click at [1555, 19] on span "×" at bounding box center [1555, 16] width 12 height 24
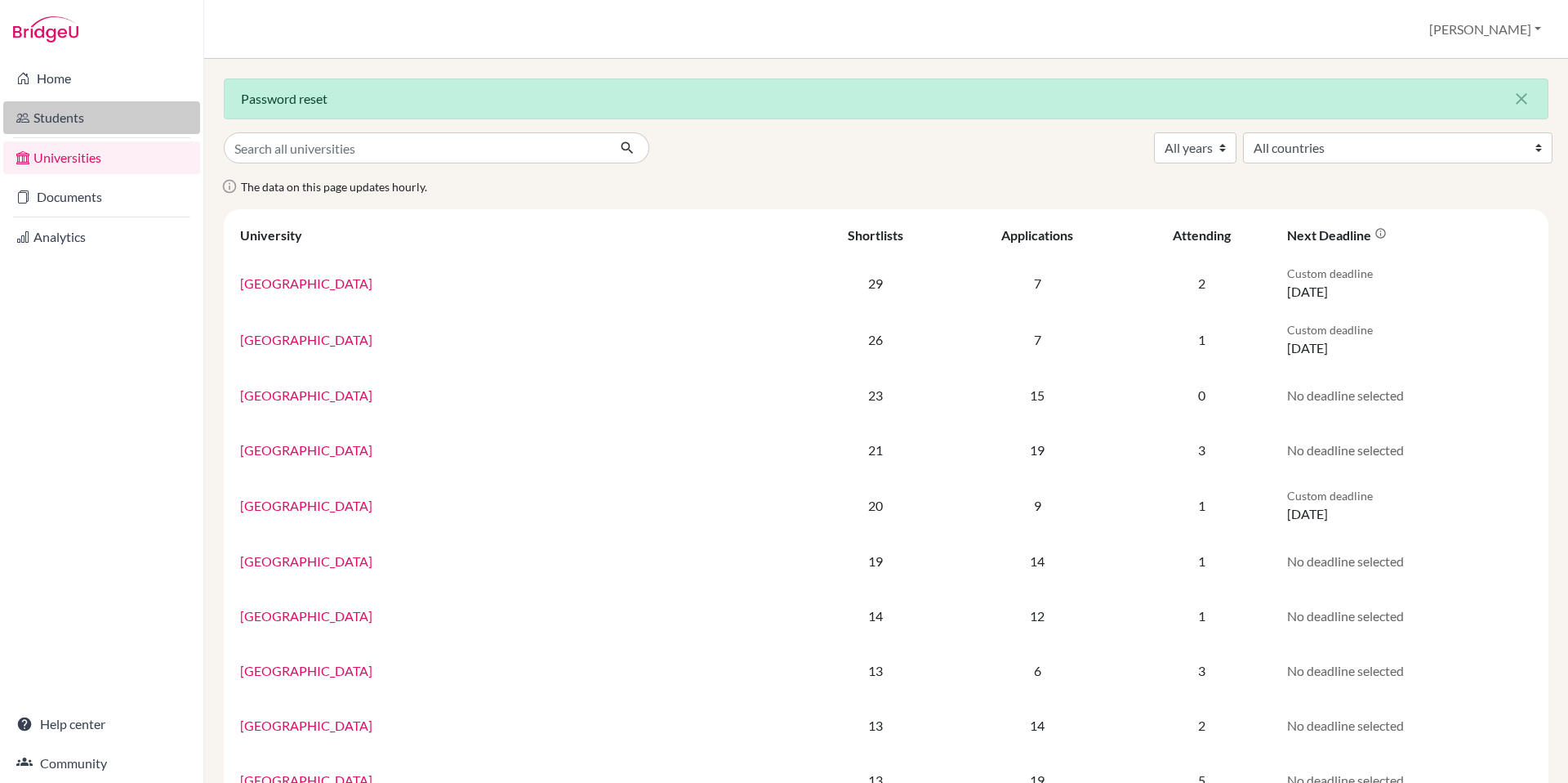
click at [49, 120] on link "Students" at bounding box center [101, 118] width 197 height 33
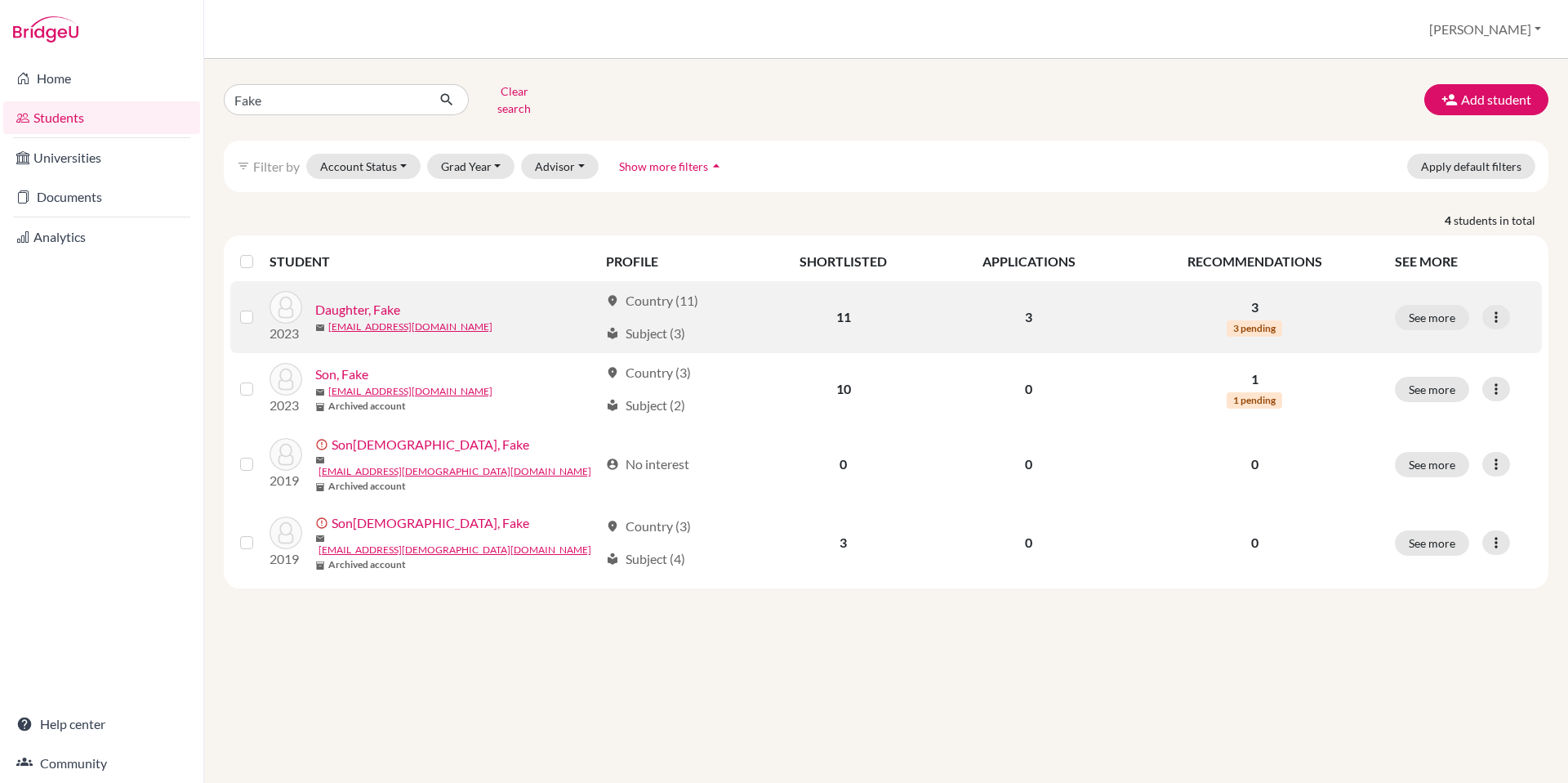
click at [362, 300] on link "Daughter, Fake" at bounding box center [357, 310] width 85 height 20
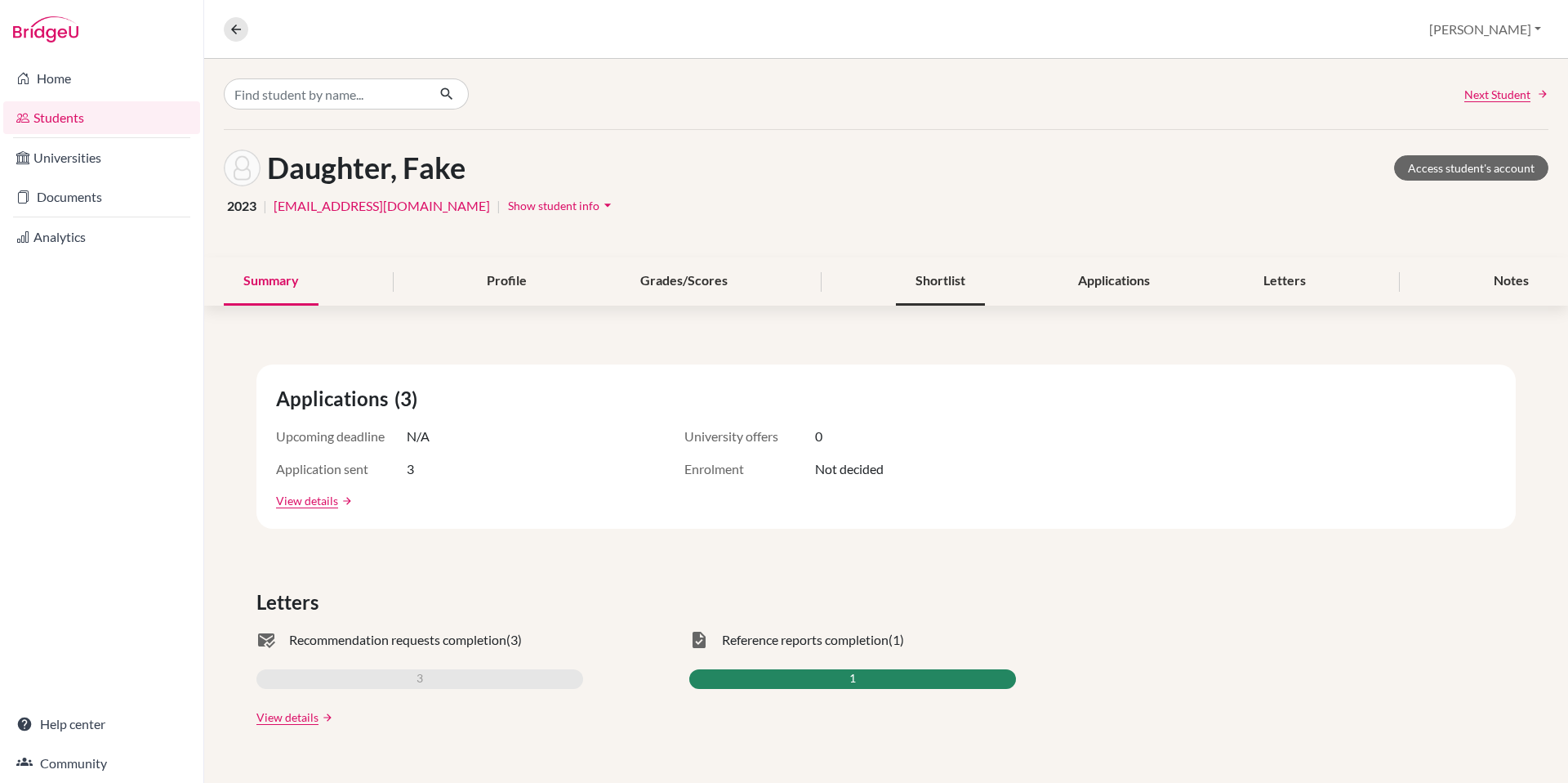
click at [941, 279] on div "Shortlist" at bounding box center [941, 281] width 89 height 49
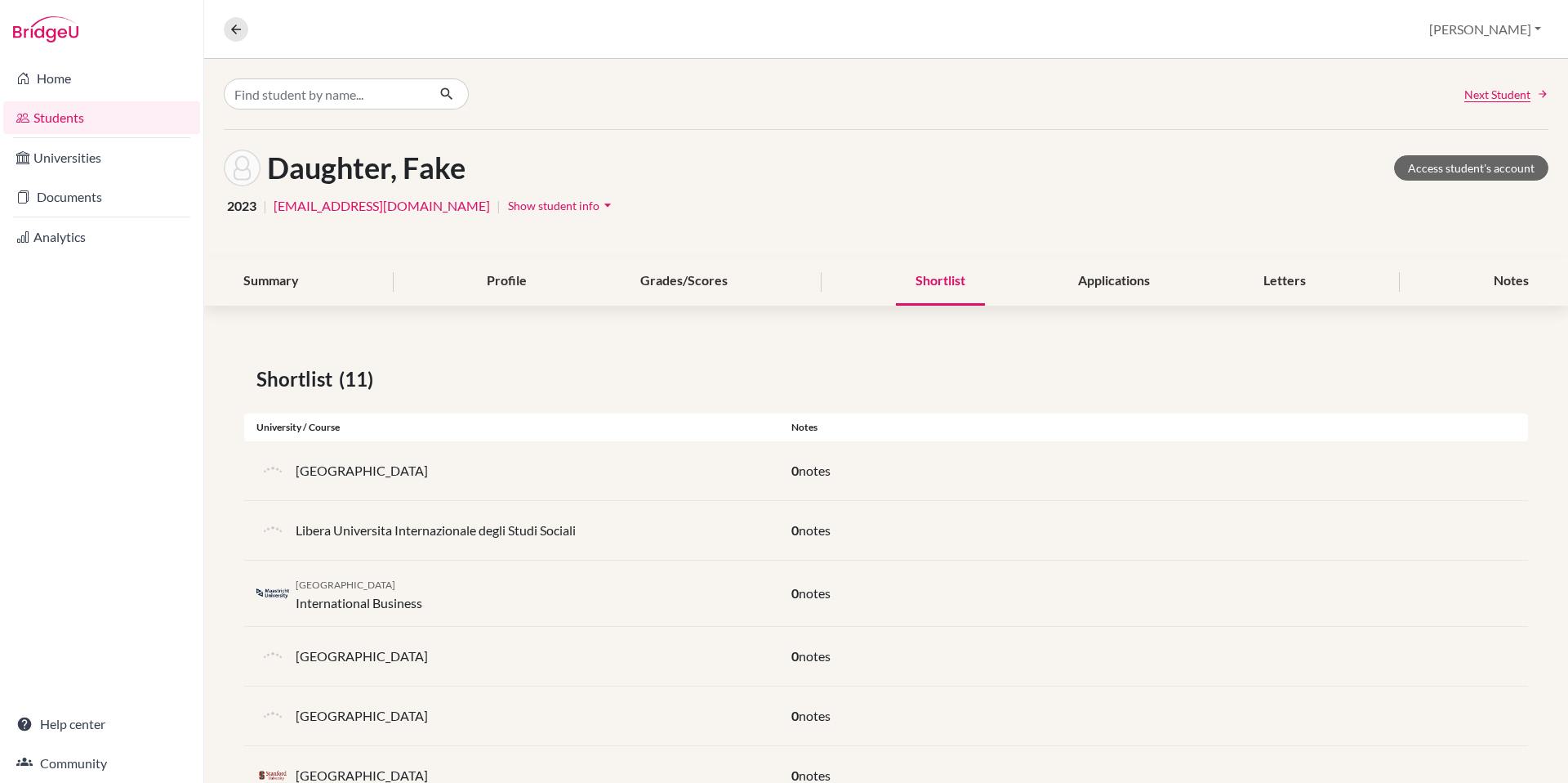
click at [387, 477] on p "Concordia University Irvine" at bounding box center [362, 470] width 132 height 20
click at [1451, 168] on link "Access student's account" at bounding box center [1472, 168] width 155 height 25
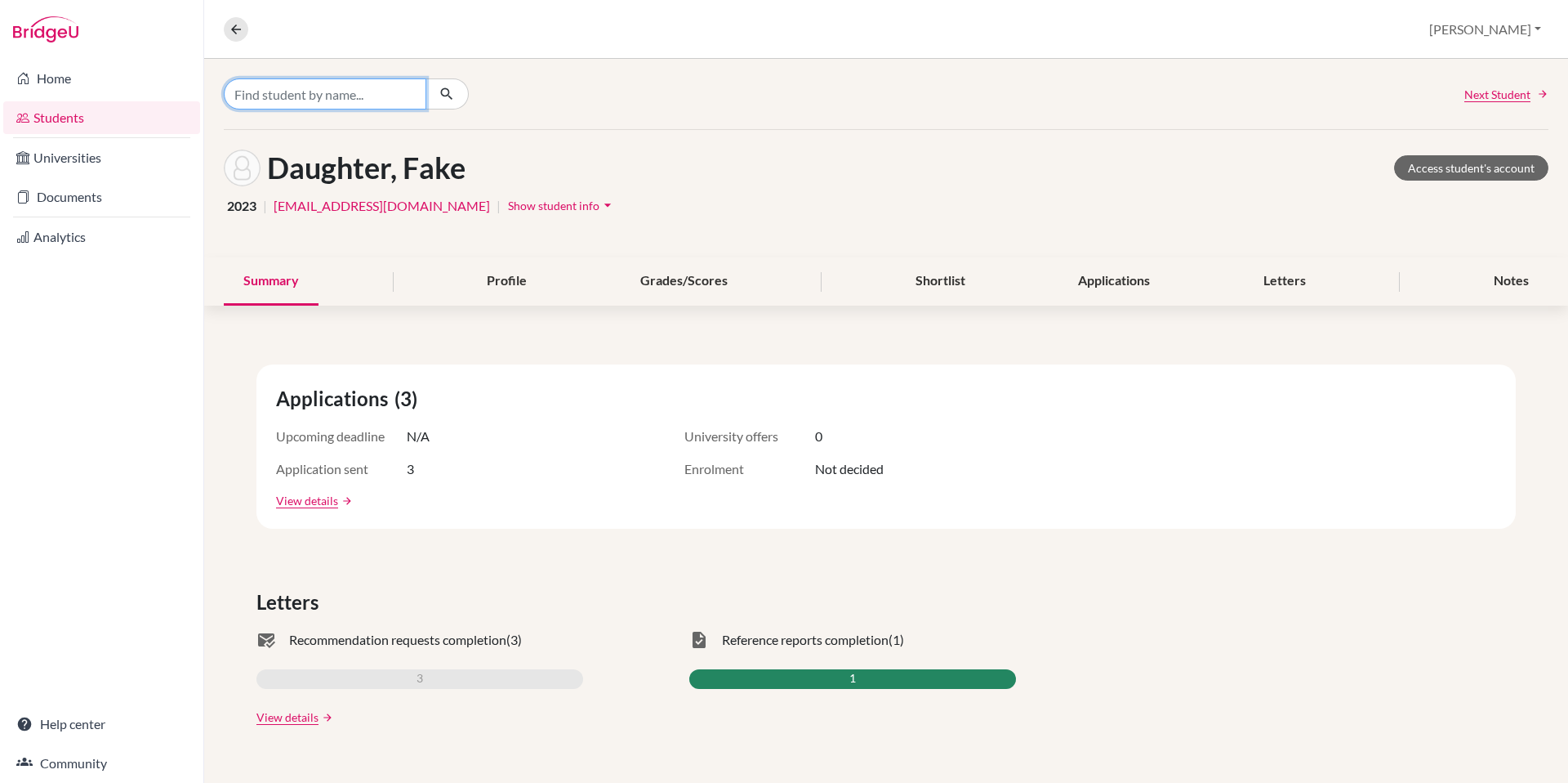
click at [371, 91] on input "Find student by name..." at bounding box center [325, 94] width 202 height 31
type input "[PERSON_NAME]"
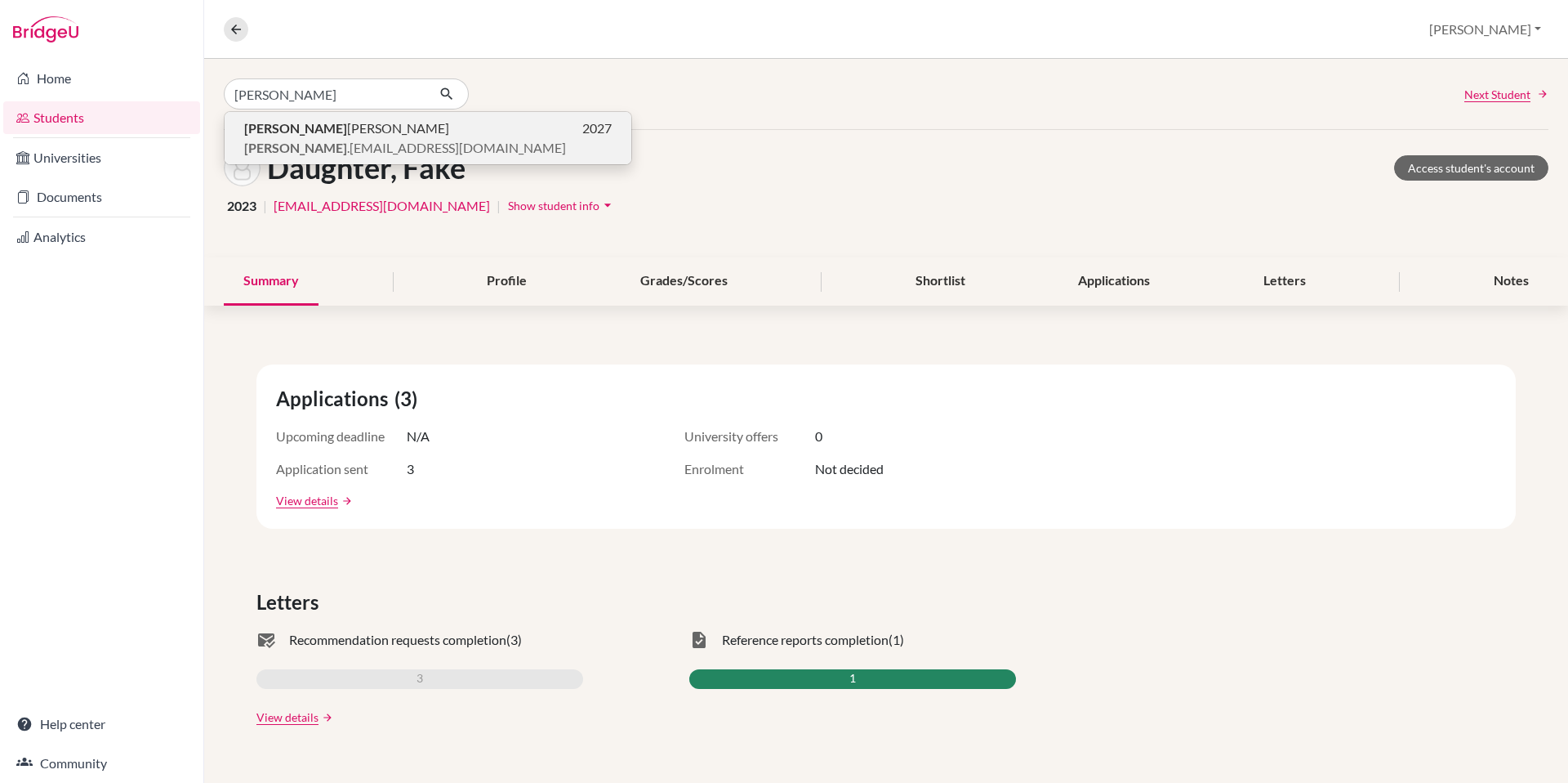
click at [344, 125] on span "[PERSON_NAME]" at bounding box center [346, 128] width 205 height 20
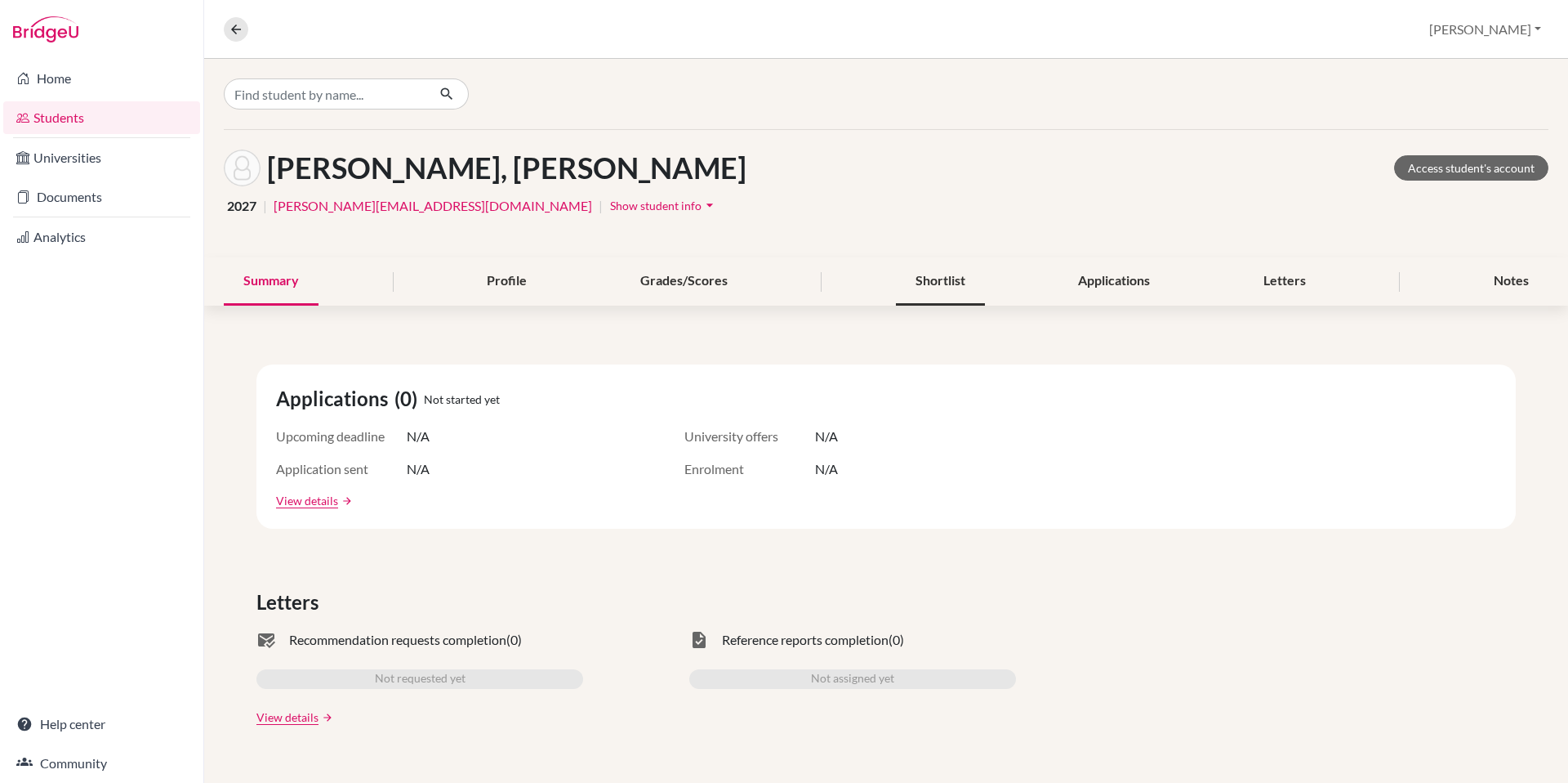
click at [961, 275] on div "Shortlist" at bounding box center [941, 281] width 89 height 49
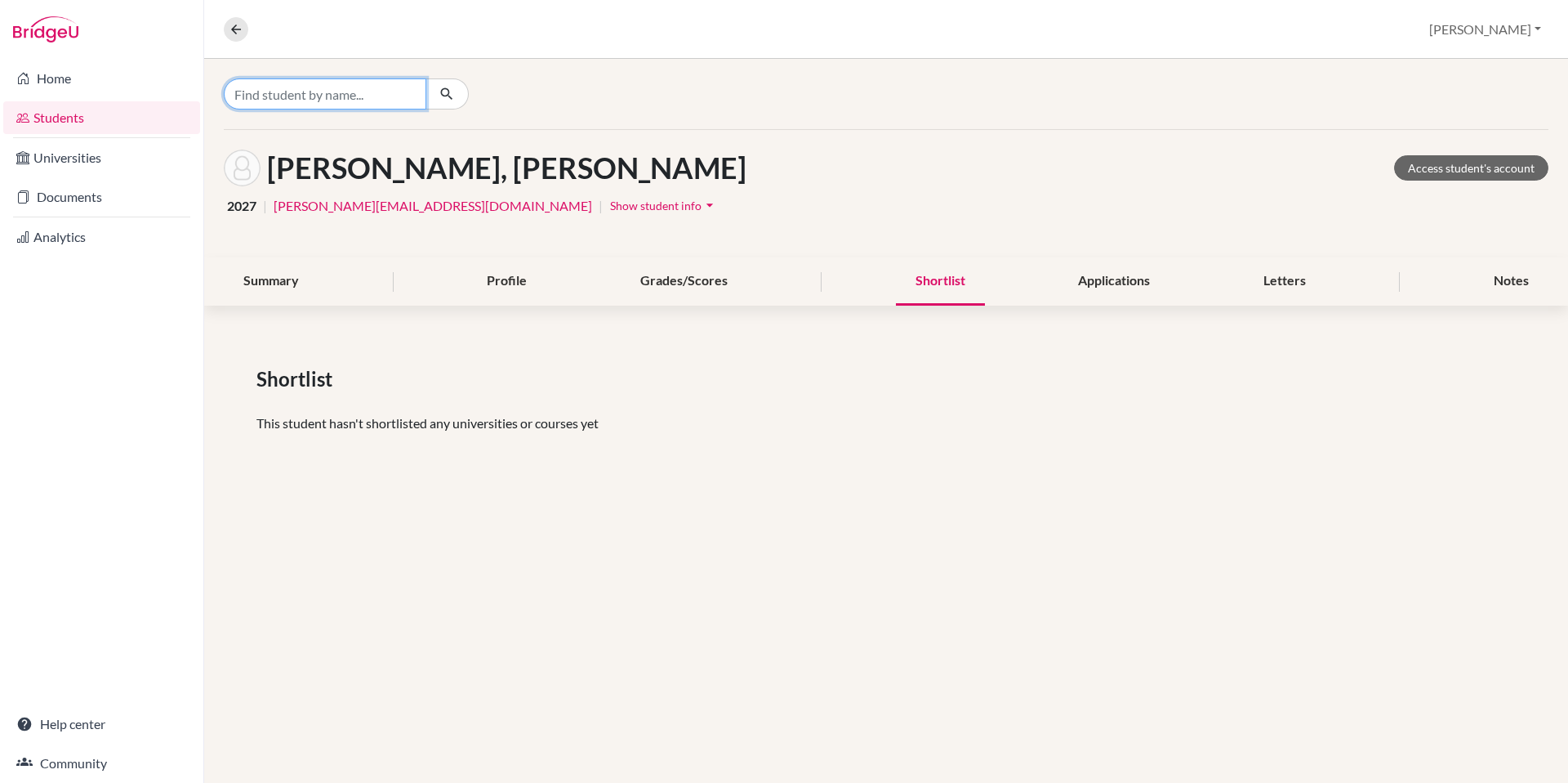
click at [348, 107] on input "Find student by name..." at bounding box center [325, 94] width 202 height 31
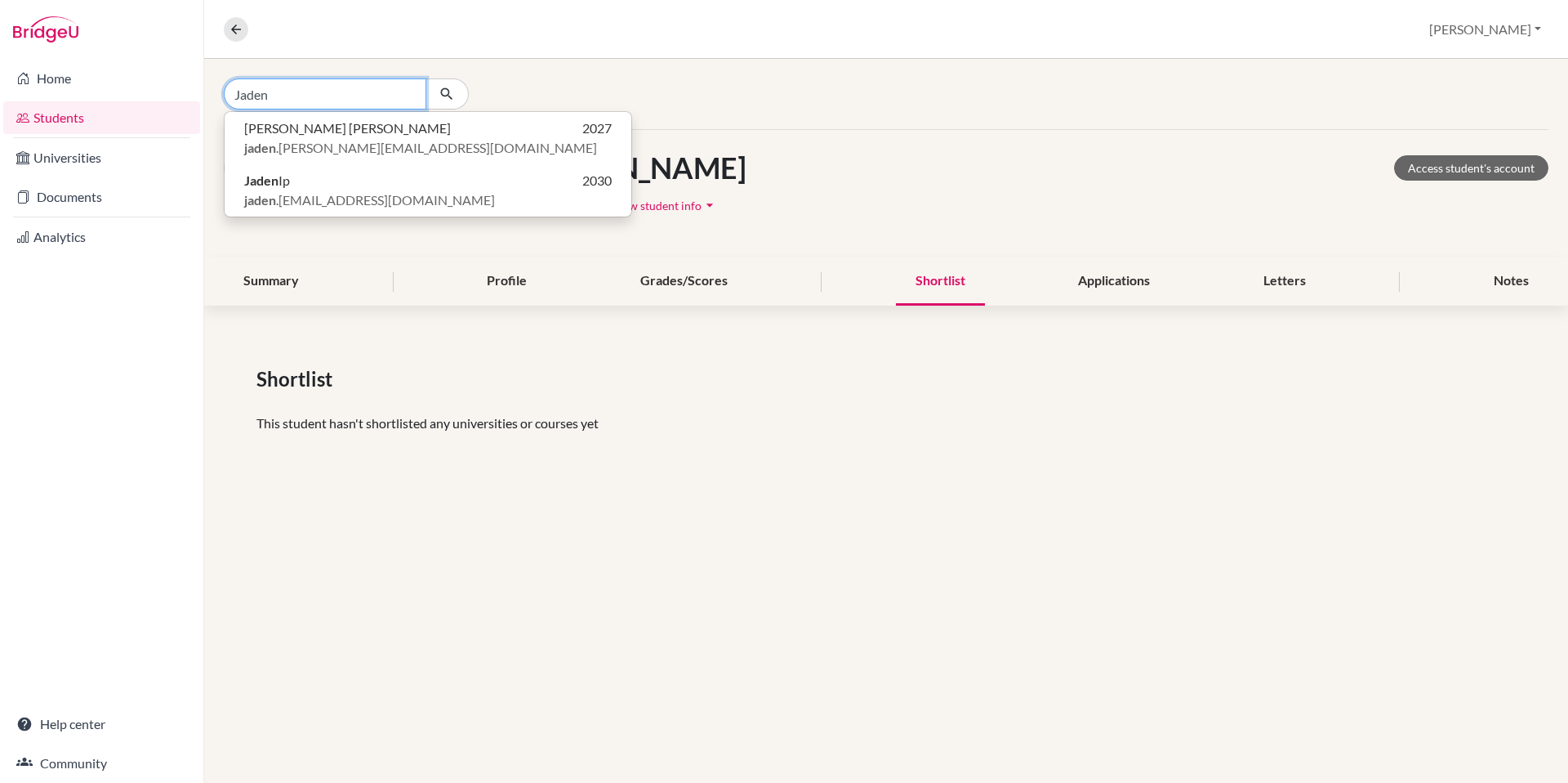
type input "Jaden"
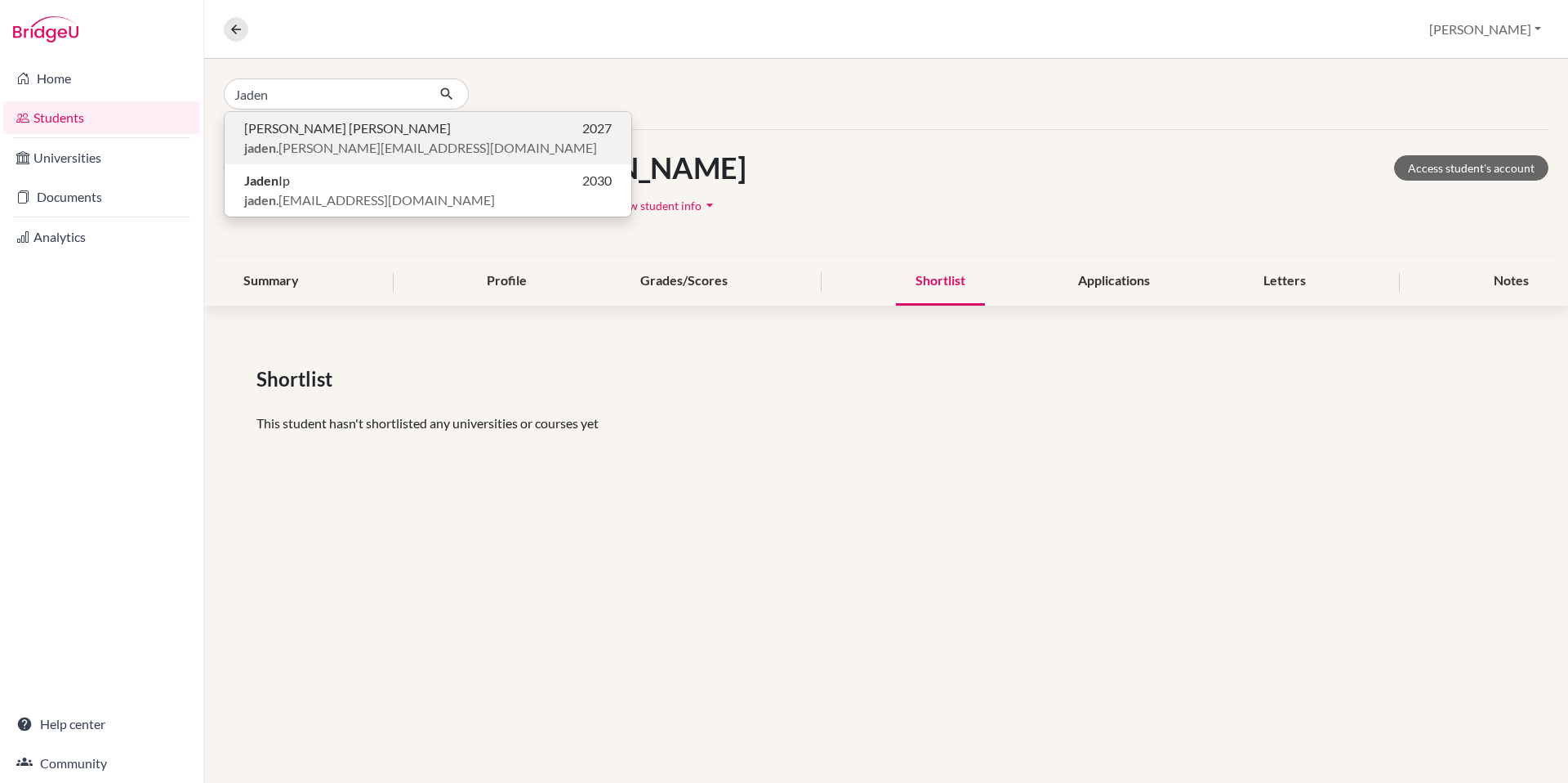
click at [311, 148] on span "jaden .[PERSON_NAME][EMAIL_ADDRESS][DOMAIN_NAME]" at bounding box center [420, 148] width 353 height 20
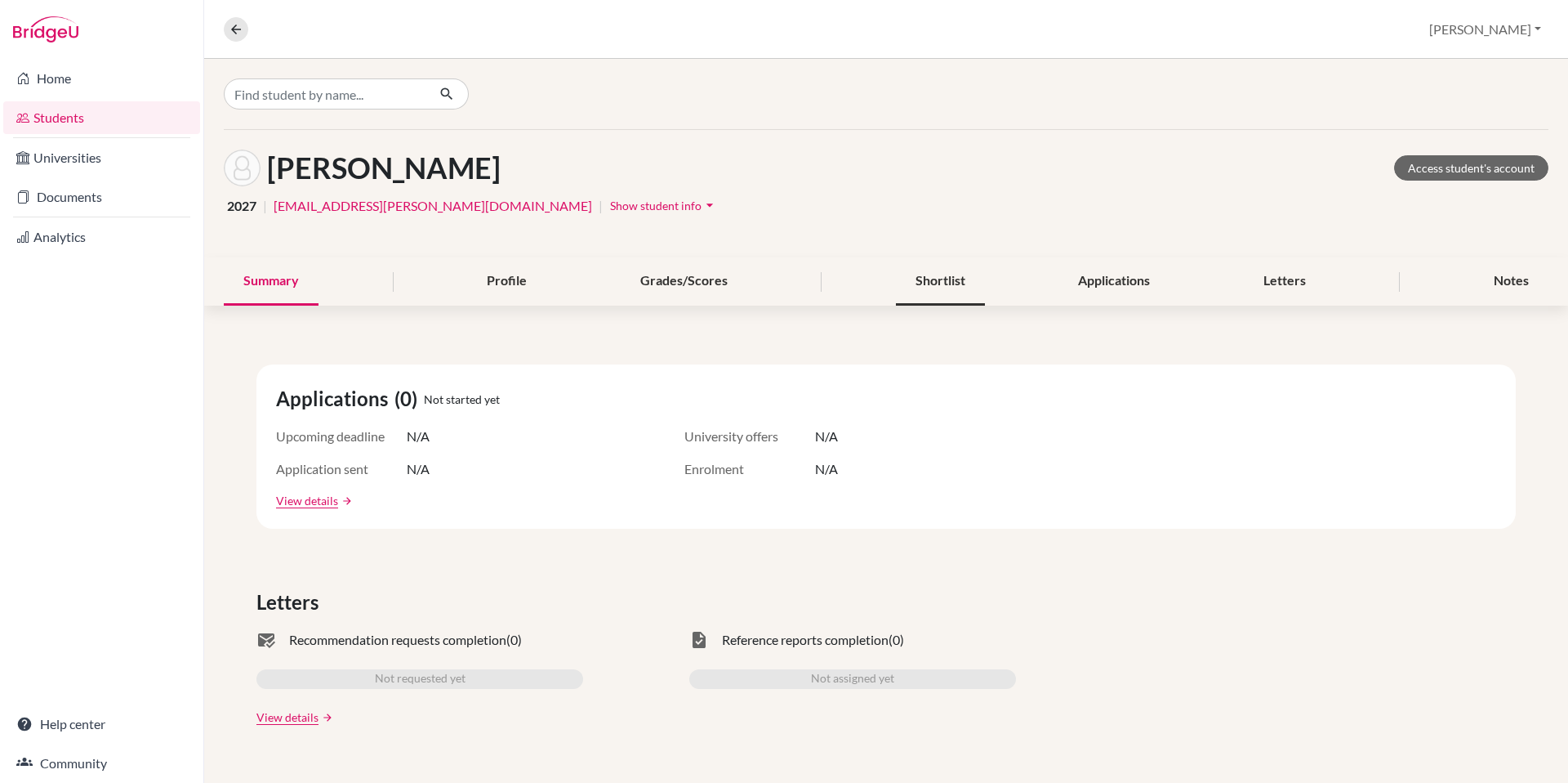
click at [937, 284] on div "Shortlist" at bounding box center [941, 281] width 89 height 49
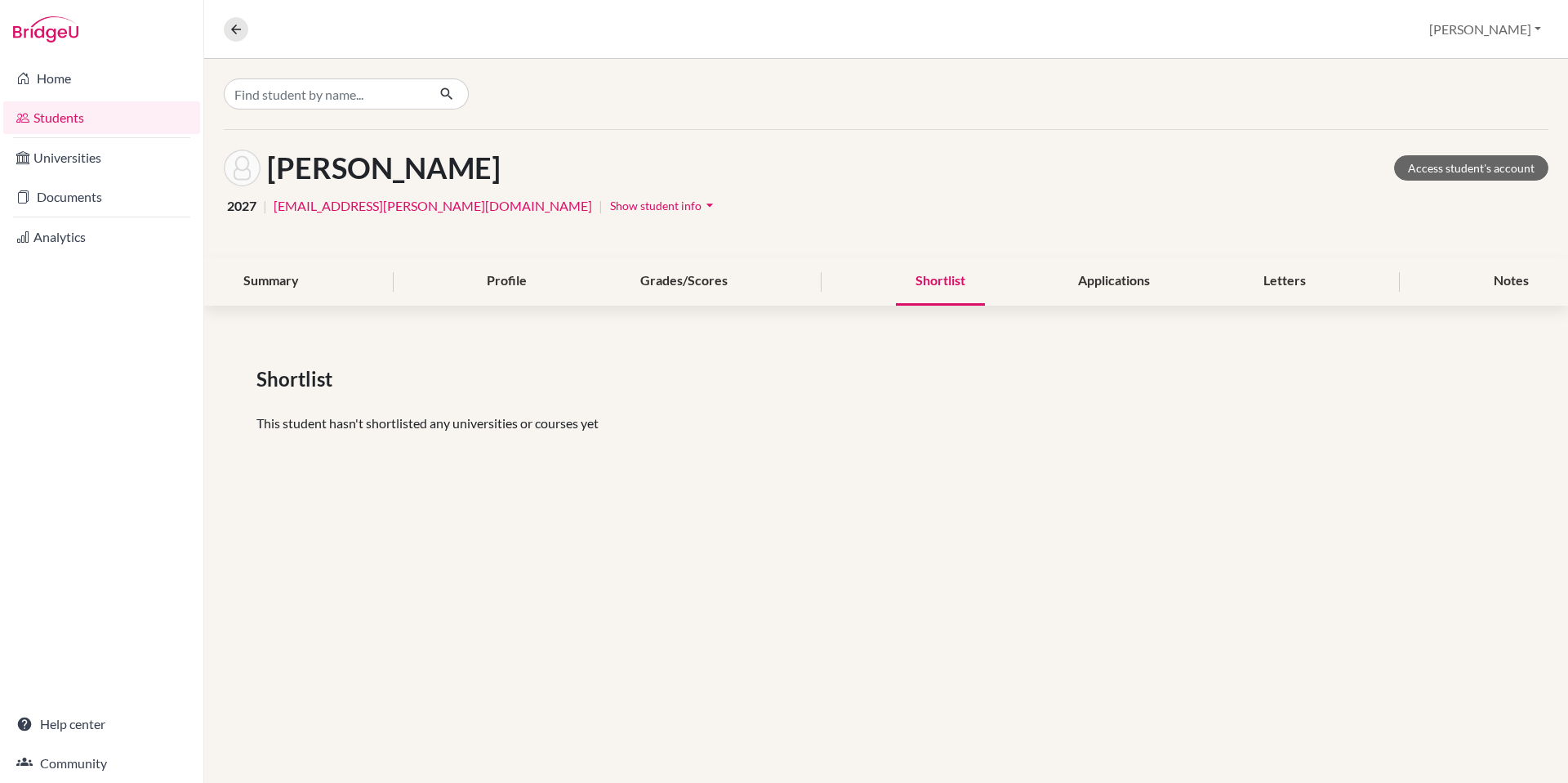
click at [335, 76] on div at bounding box center [886, 94] width 1364 height 70
click at [327, 97] on input "Find student by name..." at bounding box center [325, 94] width 202 height 31
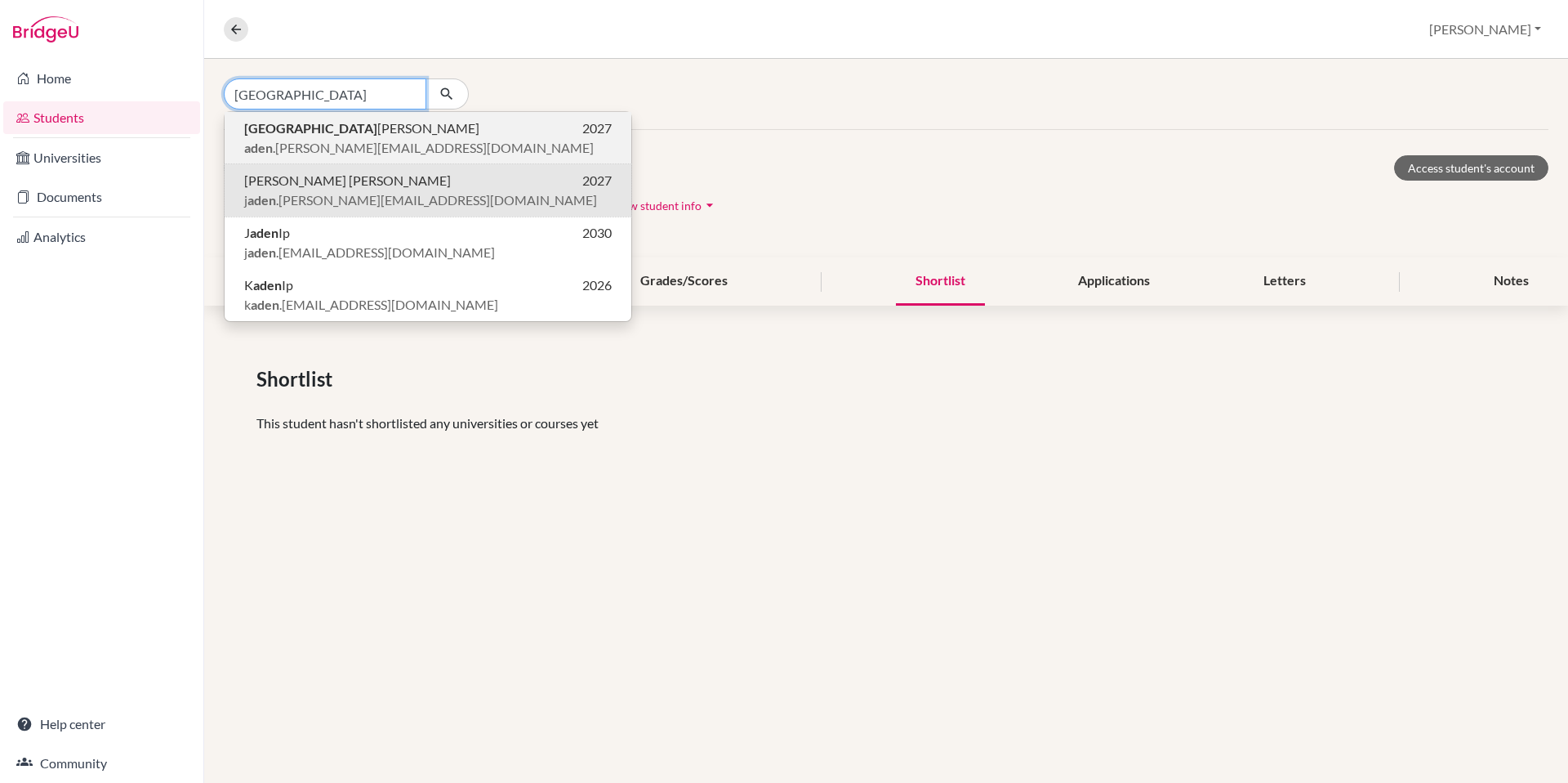
type input "[GEOGRAPHIC_DATA]"
click at [324, 142] on span "aden .[PERSON_NAME][EMAIL_ADDRESS][DOMAIN_NAME]" at bounding box center [419, 148] width 349 height 20
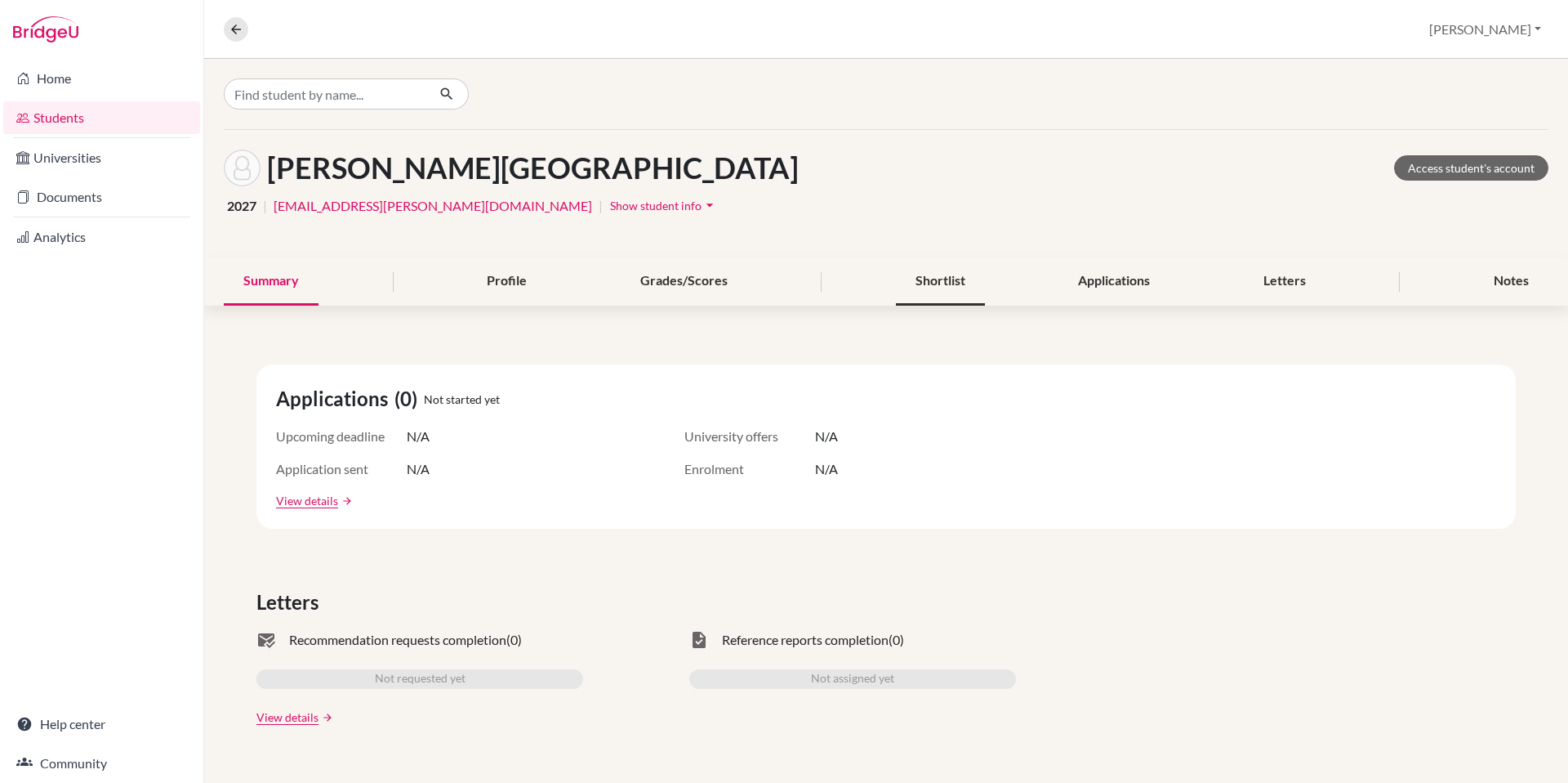
click at [941, 278] on div "Shortlist" at bounding box center [941, 281] width 89 height 49
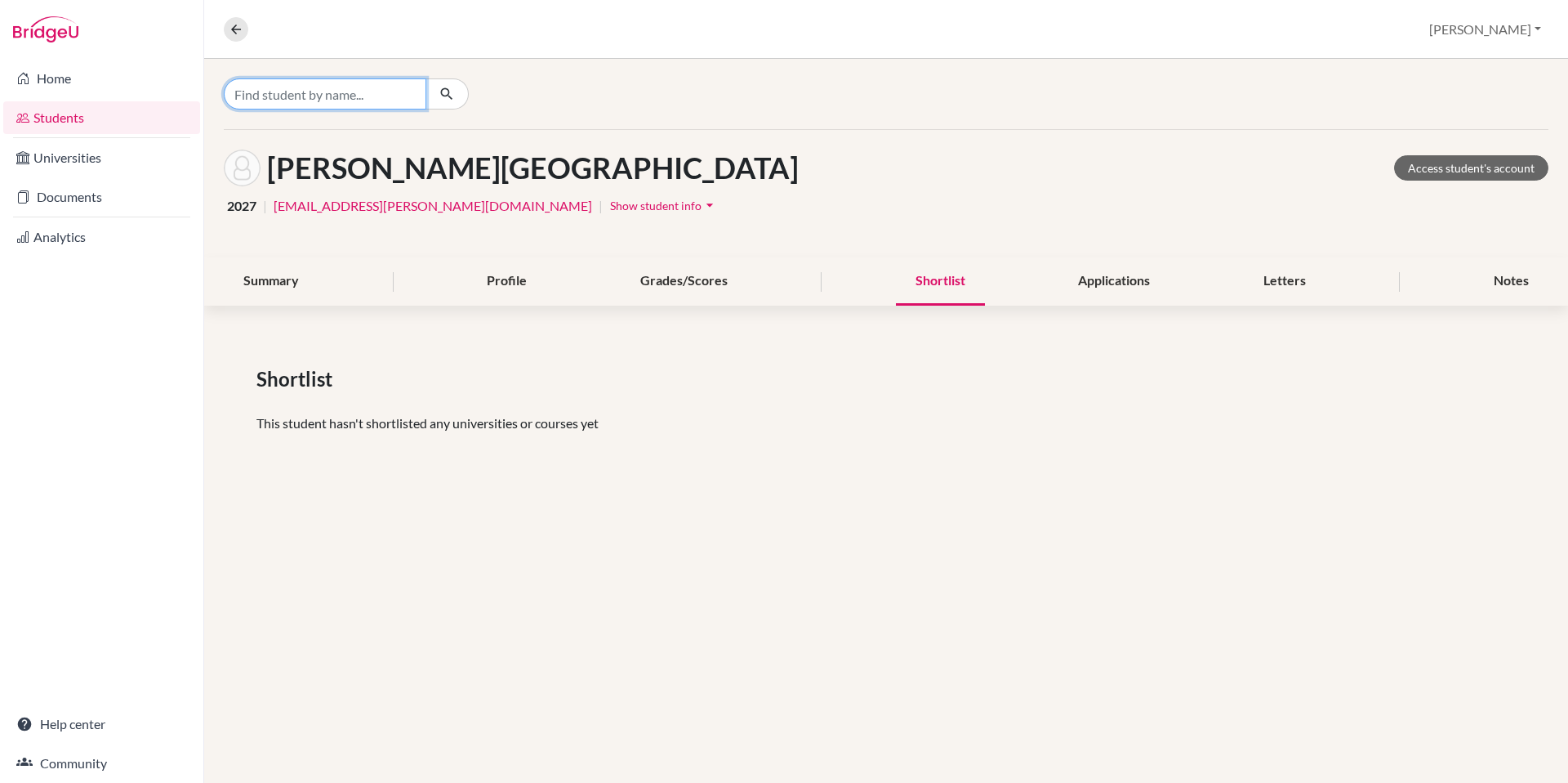
click at [328, 98] on input "Find student by name..." at bounding box center [325, 94] width 202 height 31
type input "[PERSON_NAME]"
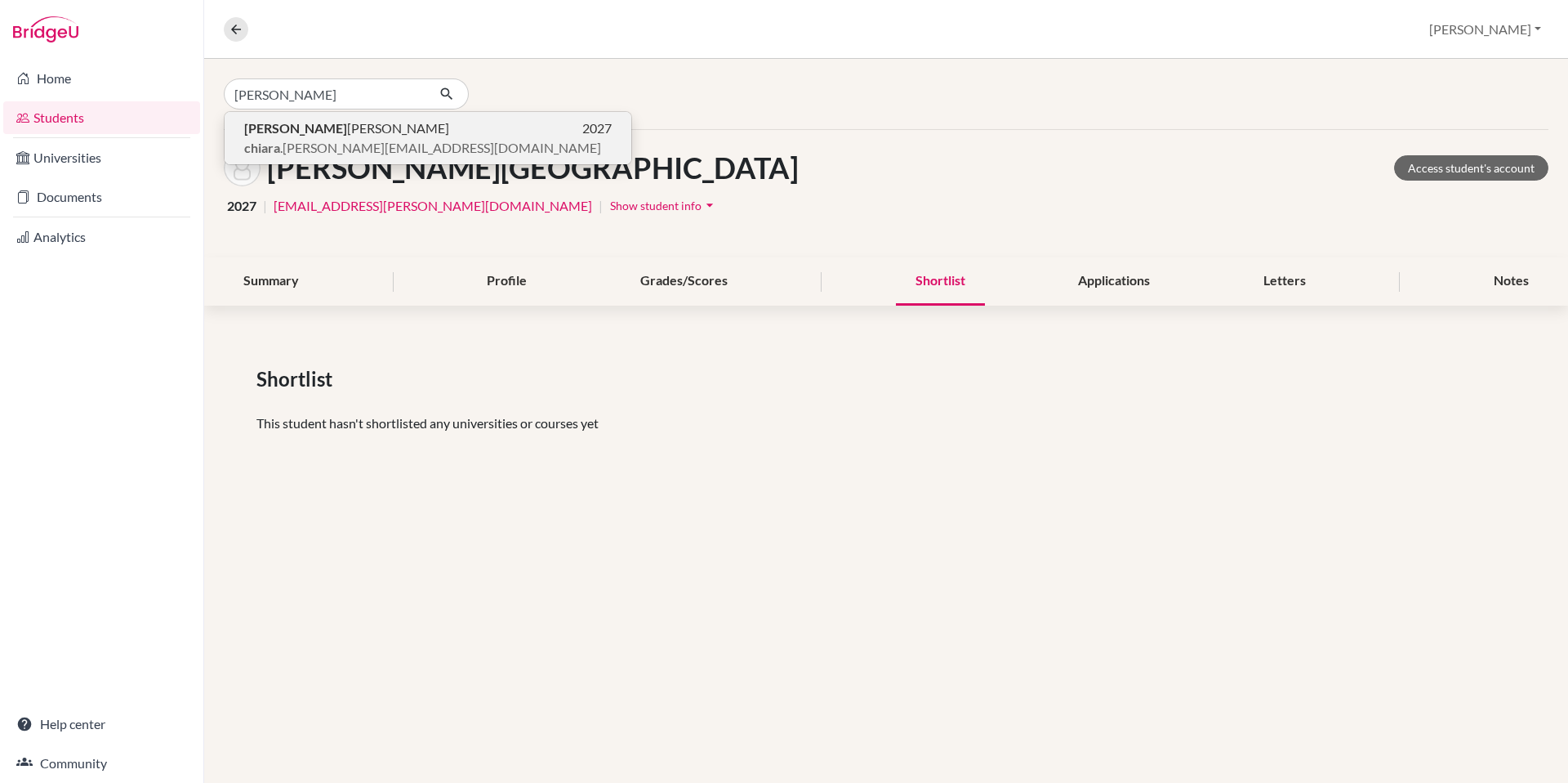
click at [330, 132] on span "[PERSON_NAME]" at bounding box center [346, 128] width 205 height 20
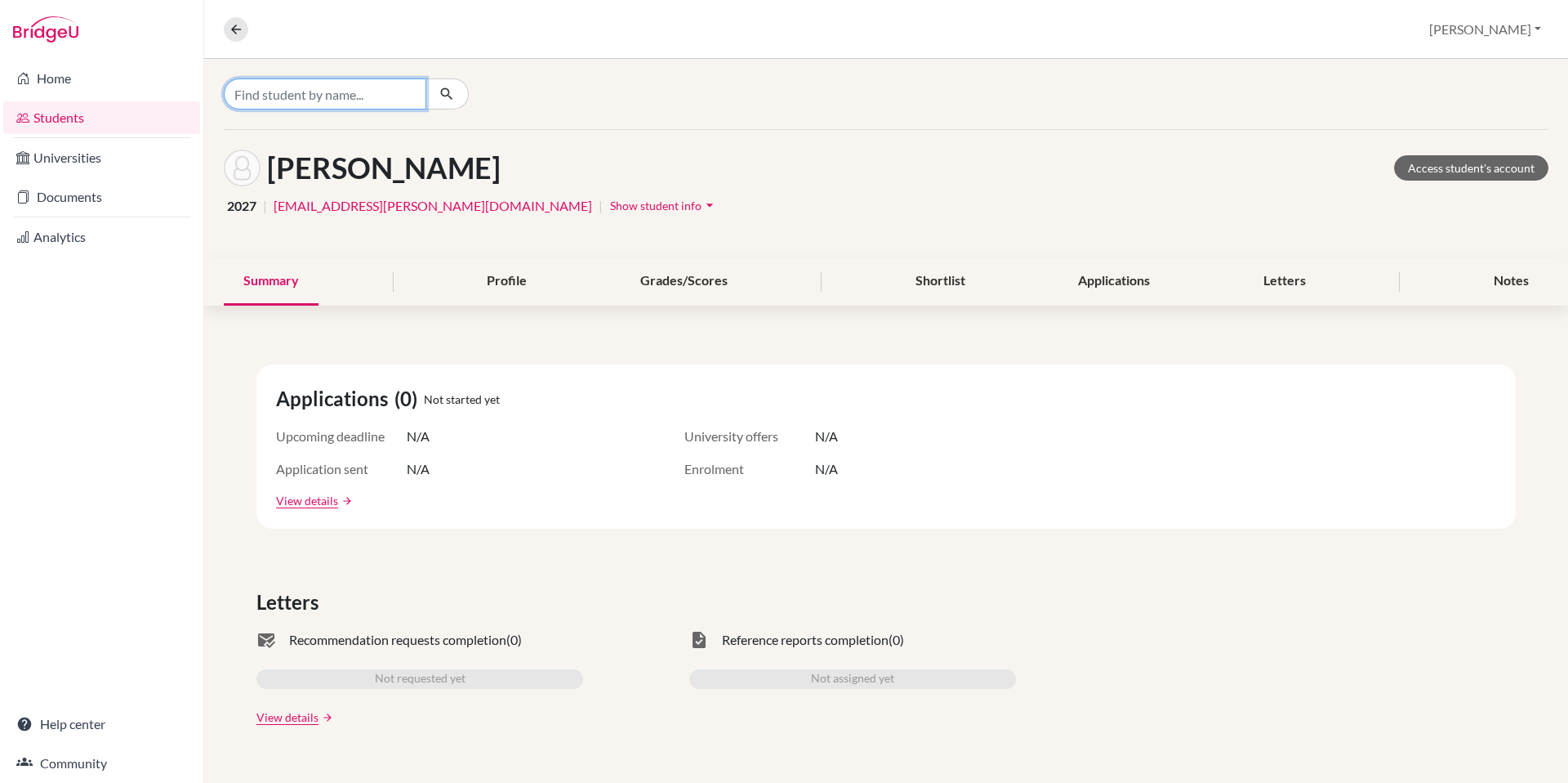
click at [367, 87] on input "Find student by name..." at bounding box center [325, 94] width 202 height 31
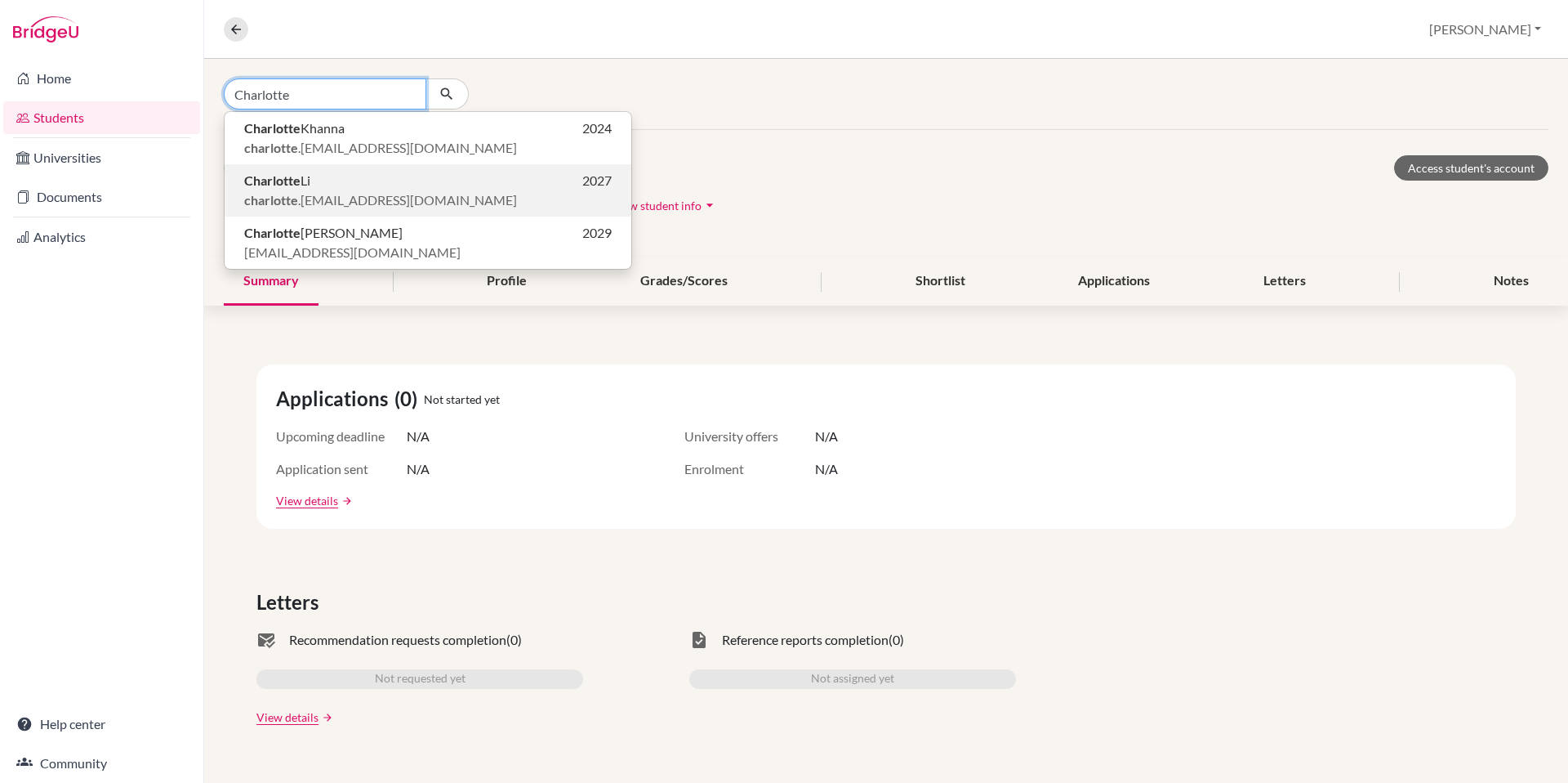
type input "Charlotte"
click at [298, 181] on b "Charlotte" at bounding box center [272, 180] width 57 height 16
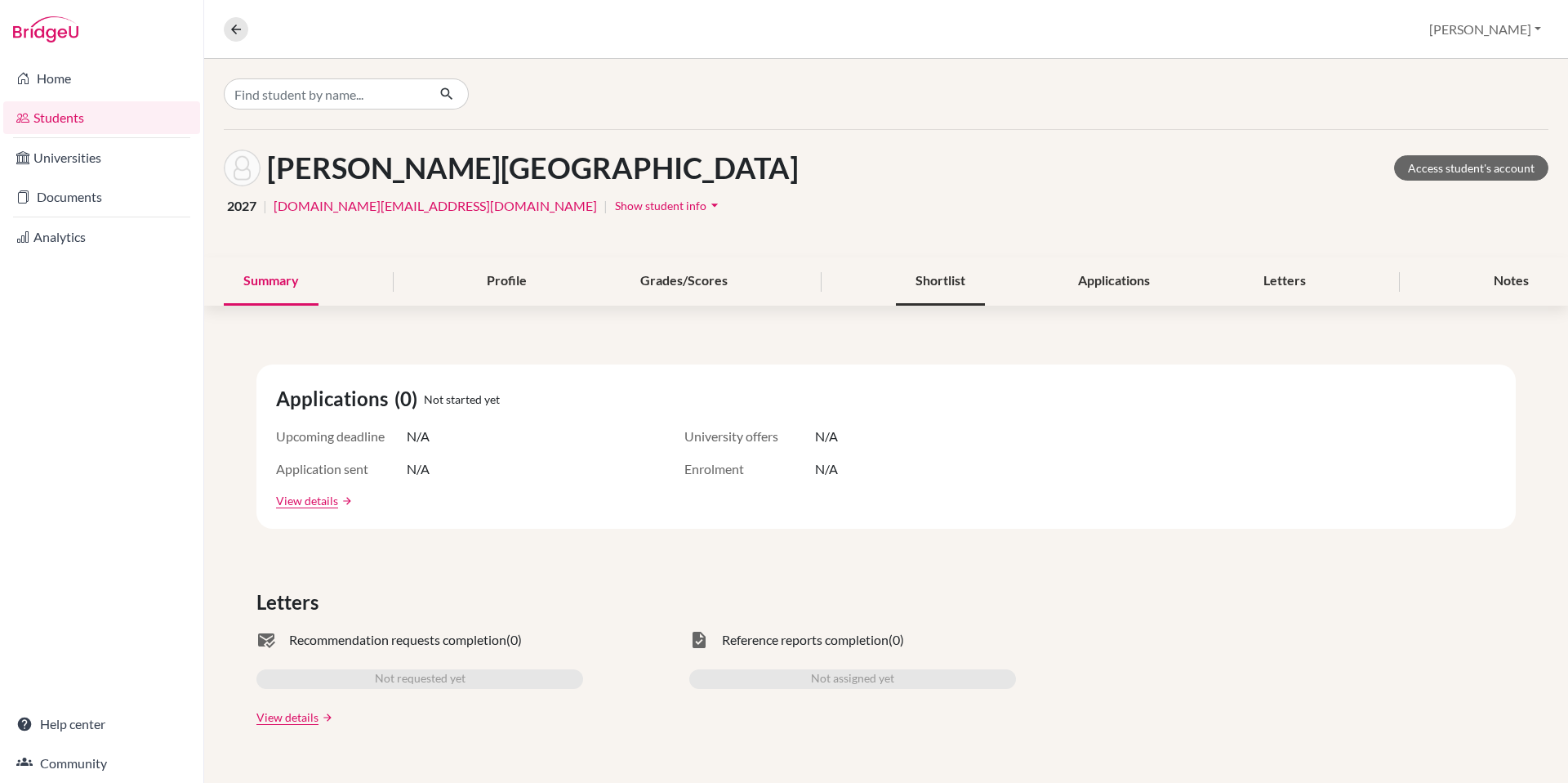
click at [947, 281] on div "Shortlist" at bounding box center [941, 281] width 89 height 49
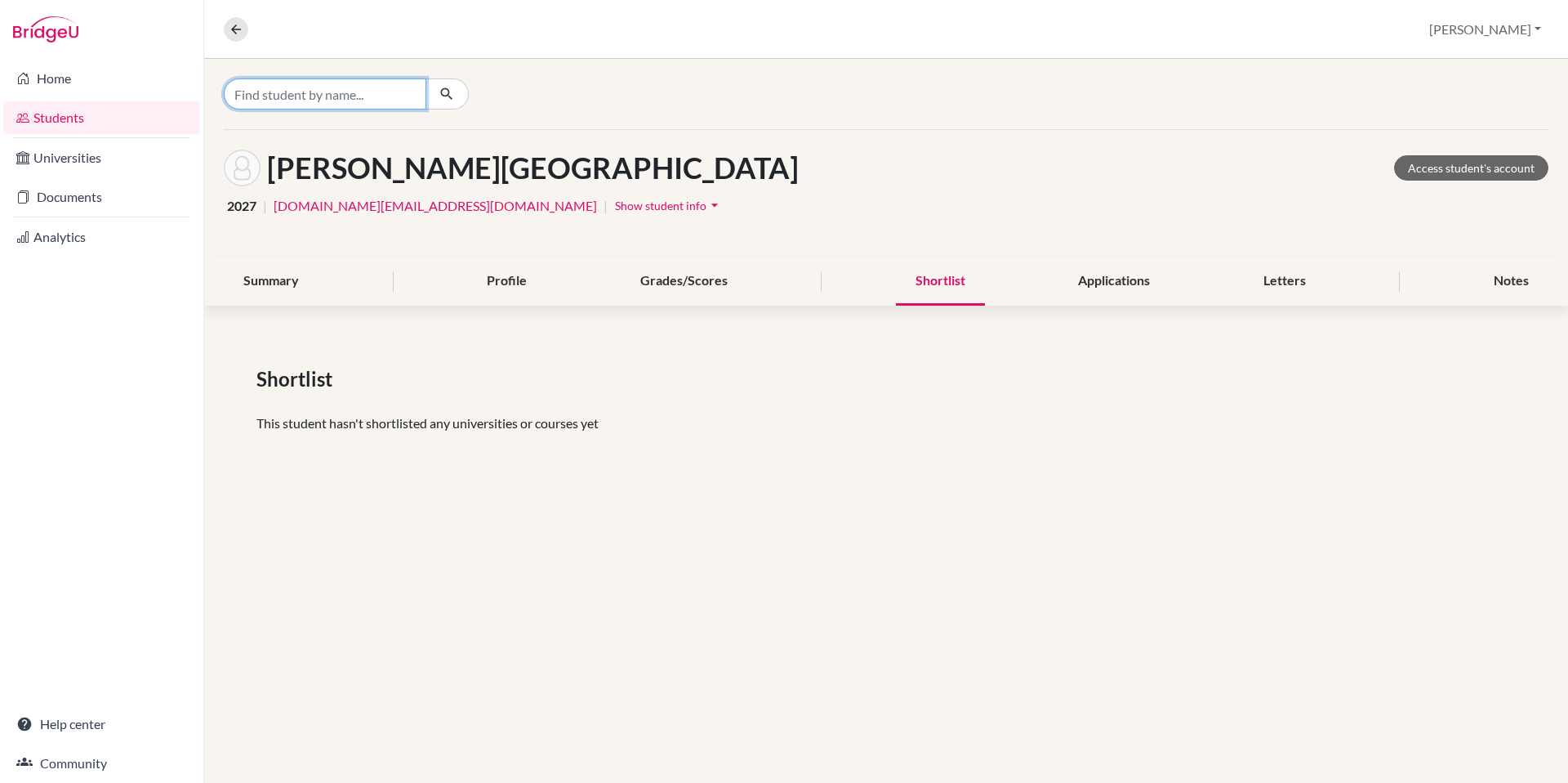
click at [358, 89] on input "Find student by name..." at bounding box center [325, 94] width 202 height 31
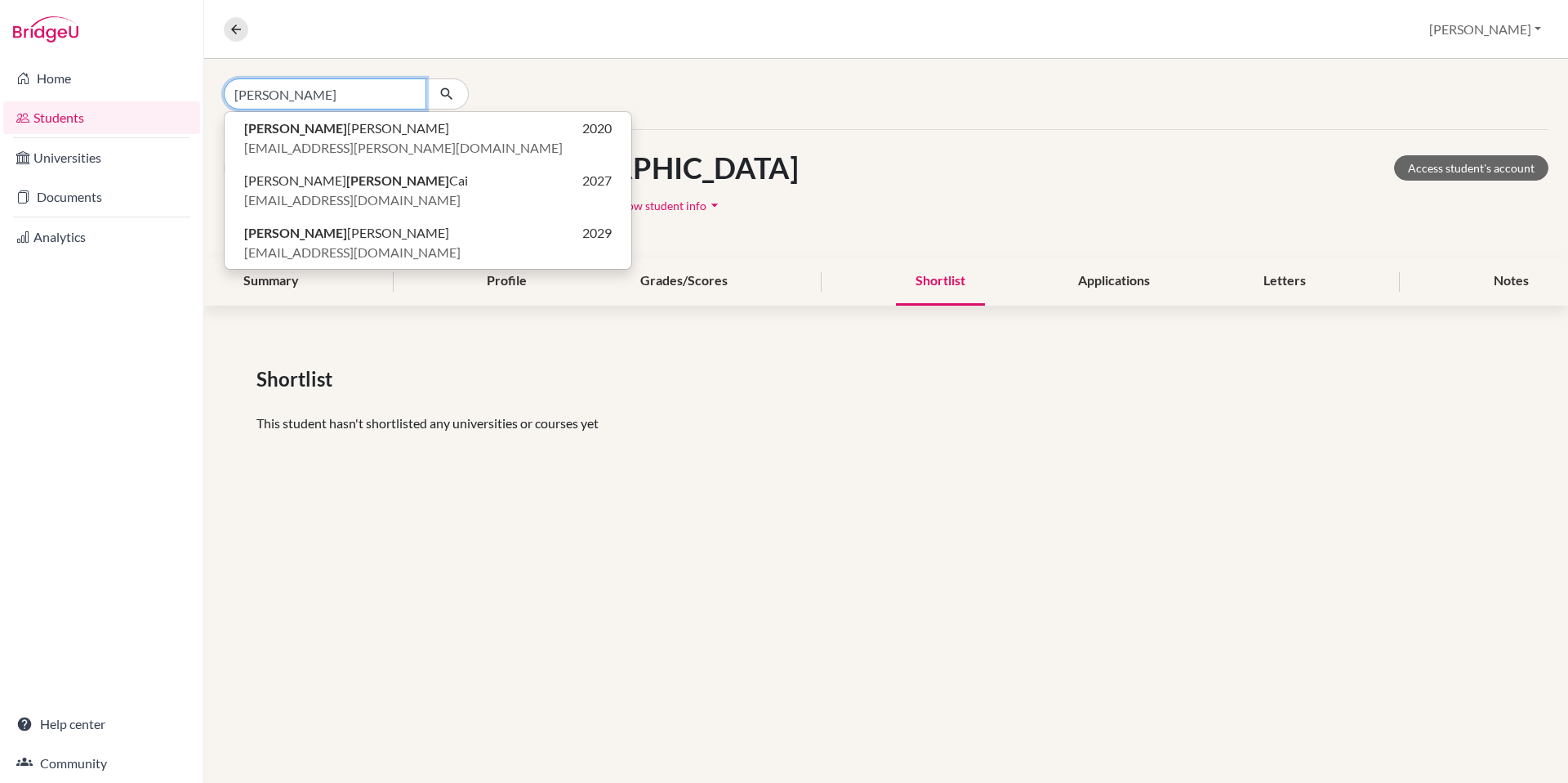
type input "[PERSON_NAME]"
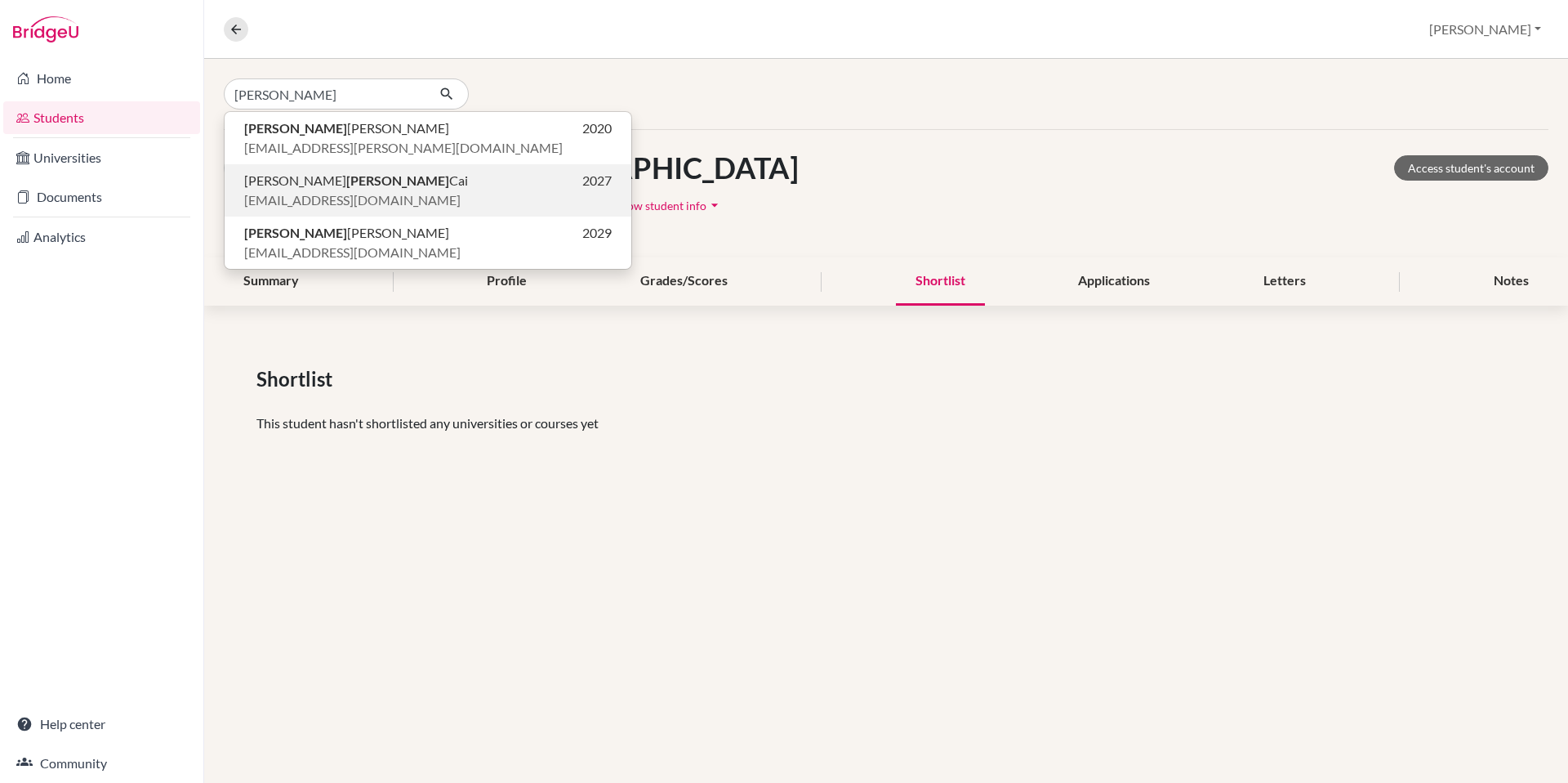
click at [331, 167] on button "[PERSON_NAME] 2027 [EMAIL_ADDRESS][DOMAIN_NAME]" at bounding box center [428, 191] width 407 height 53
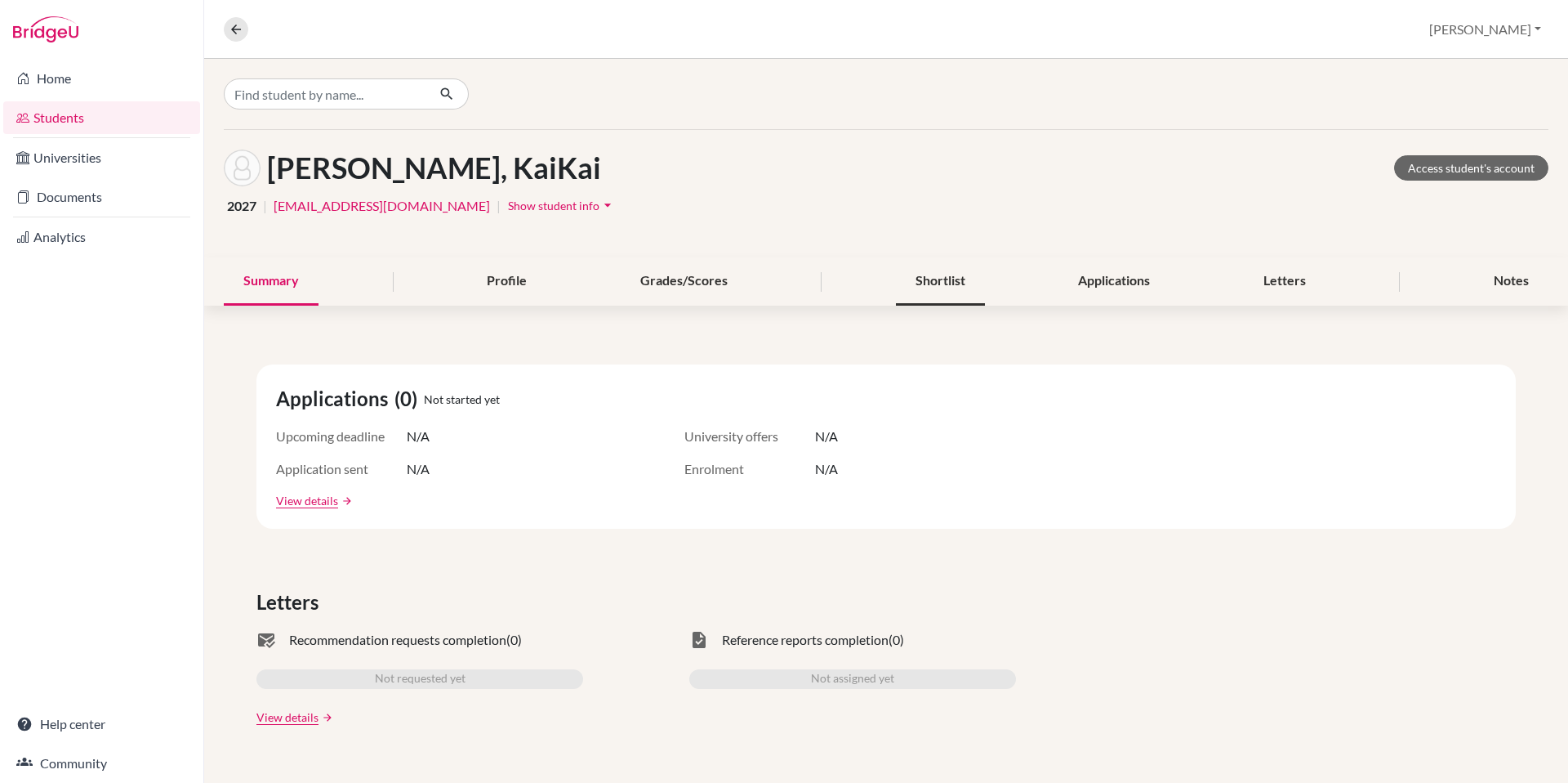
click at [906, 285] on div "Shortlist" at bounding box center [941, 281] width 89 height 49
